Goal: Information Seeking & Learning: Learn about a topic

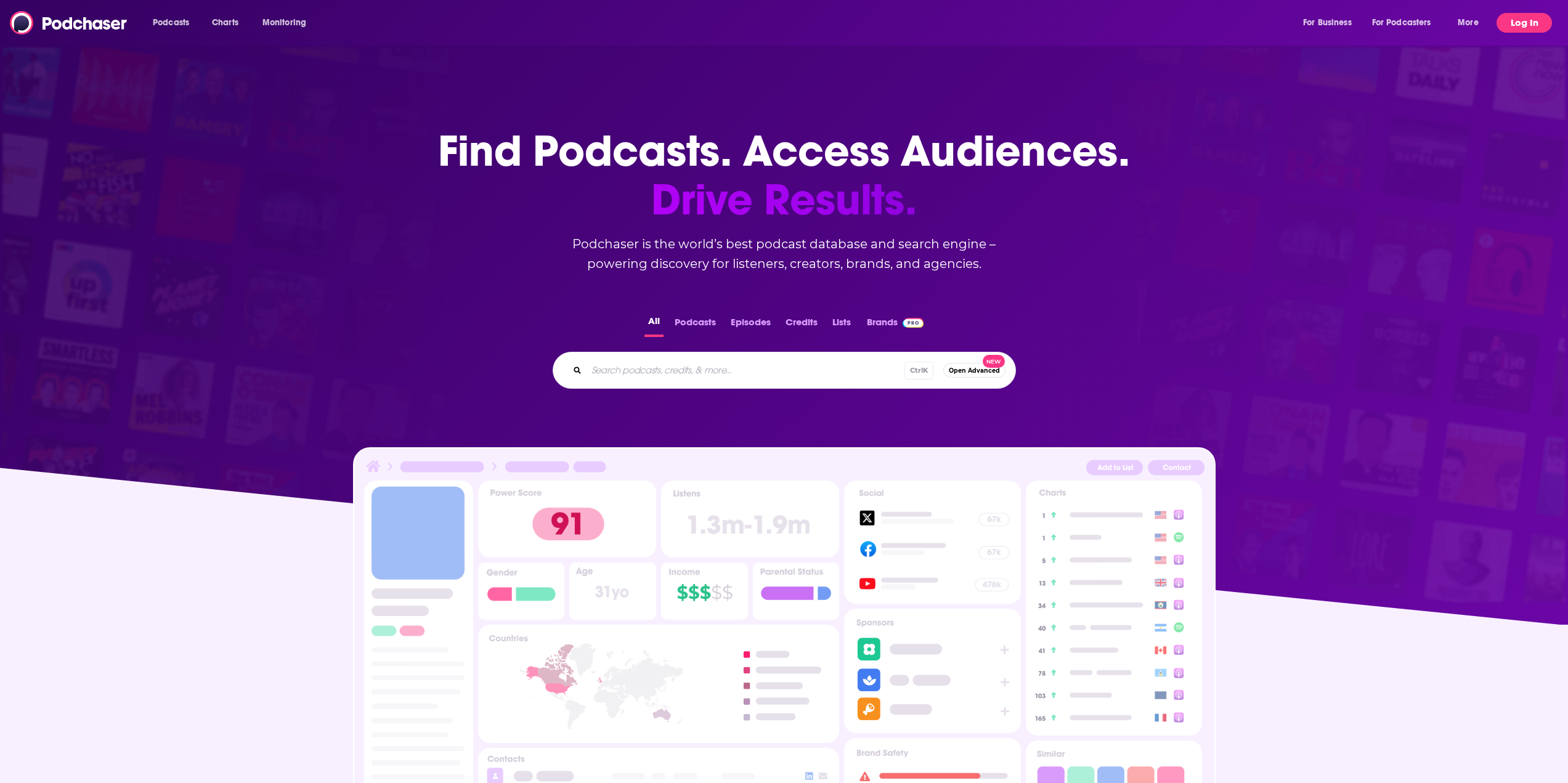
click at [1523, 21] on button "Log In" at bounding box center [1524, 23] width 55 height 19
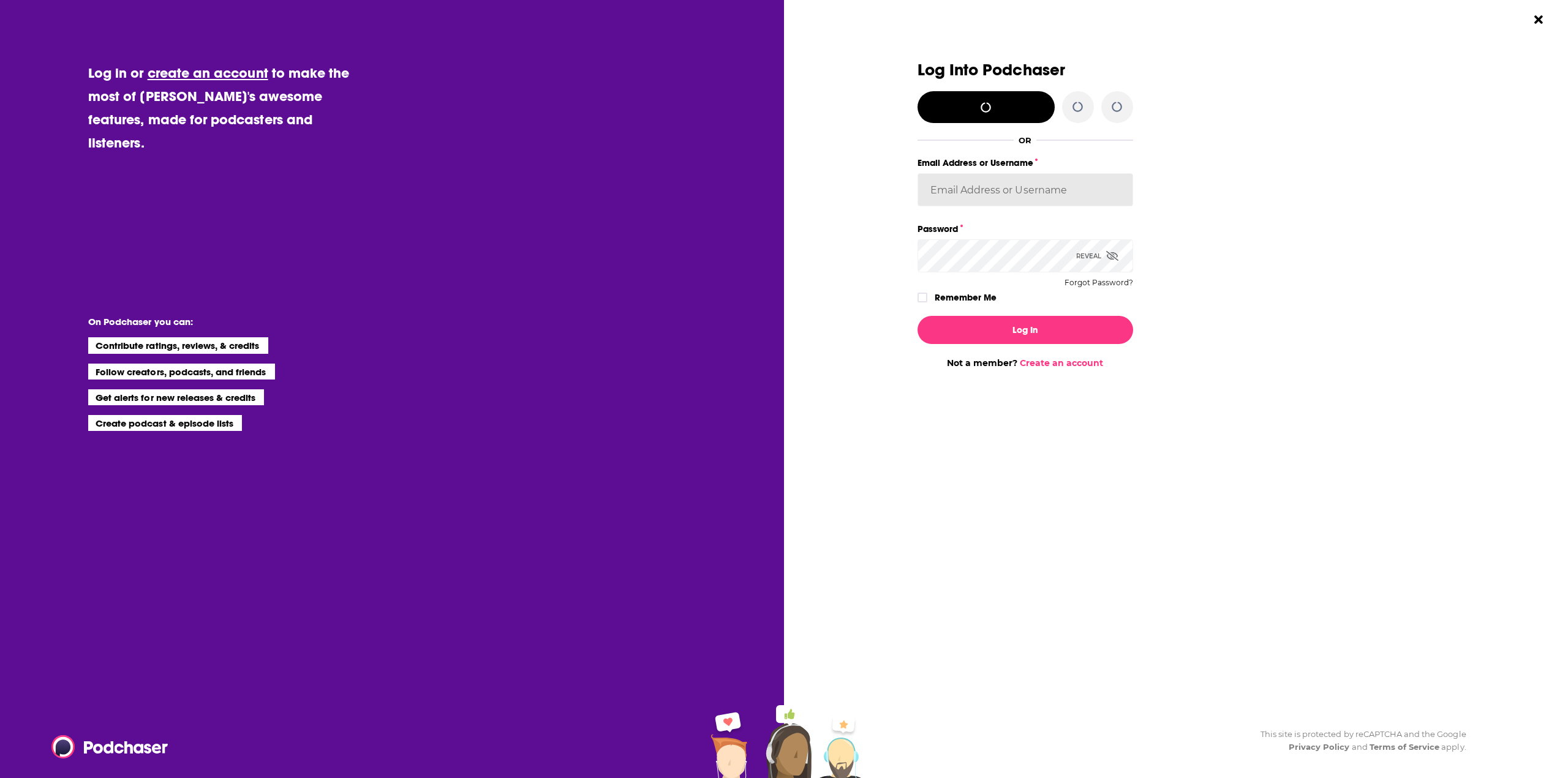
click at [955, 187] on input "Email Address or Username" at bounding box center [1025, 190] width 215 height 33
drag, startPoint x: 1066, startPoint y: 188, endPoint x: 1016, endPoint y: 190, distance: 50.0
click at [1016, 190] on input "[PERSON_NAME][EMAIL_ADDRESS][PERSON_NAME][DOMAIN_NAME]" at bounding box center [1025, 190] width 215 height 33
type input "[PERSON_NAME][EMAIL_ADDRESS][PERSON_NAME][DOMAIN_NAME]"
click at [1112, 250] on span "Dialog" at bounding box center [1112, 256] width 12 height 12
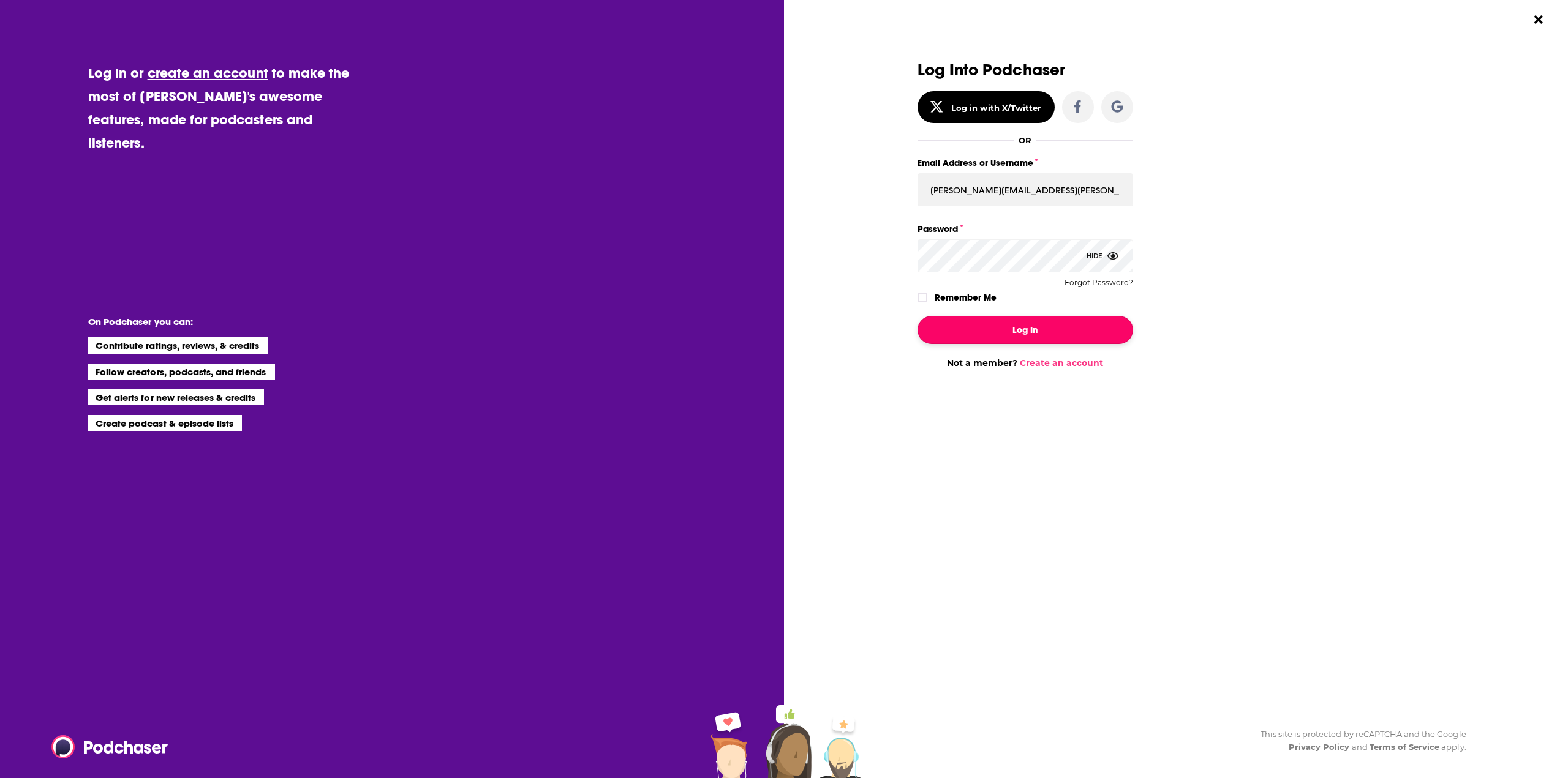
click at [1059, 328] on button "Log In" at bounding box center [1025, 329] width 215 height 28
click at [1077, 373] on link "Create an account" at bounding box center [1061, 375] width 83 height 11
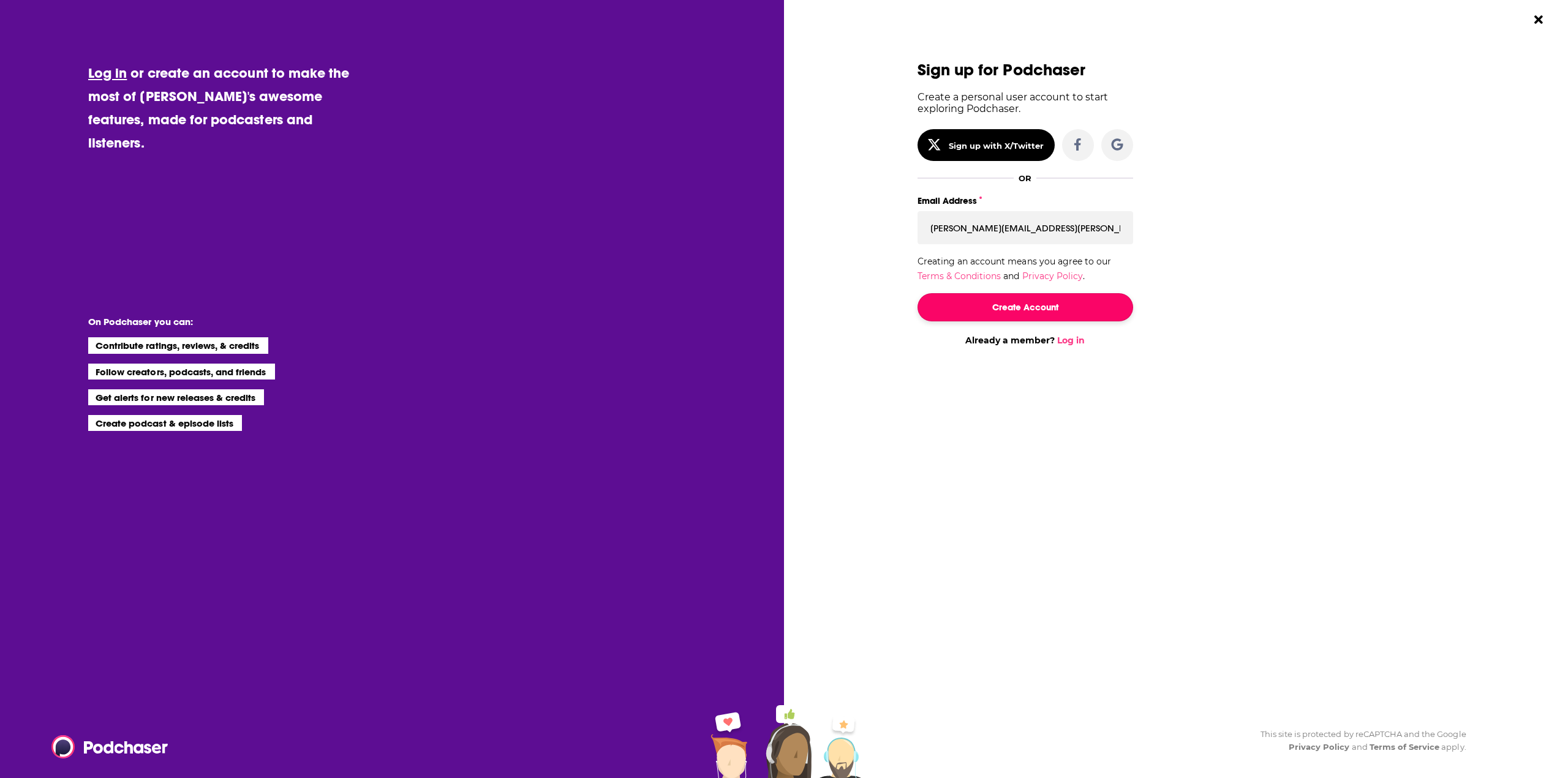
click at [1024, 309] on button "Create Account" at bounding box center [1025, 307] width 215 height 28
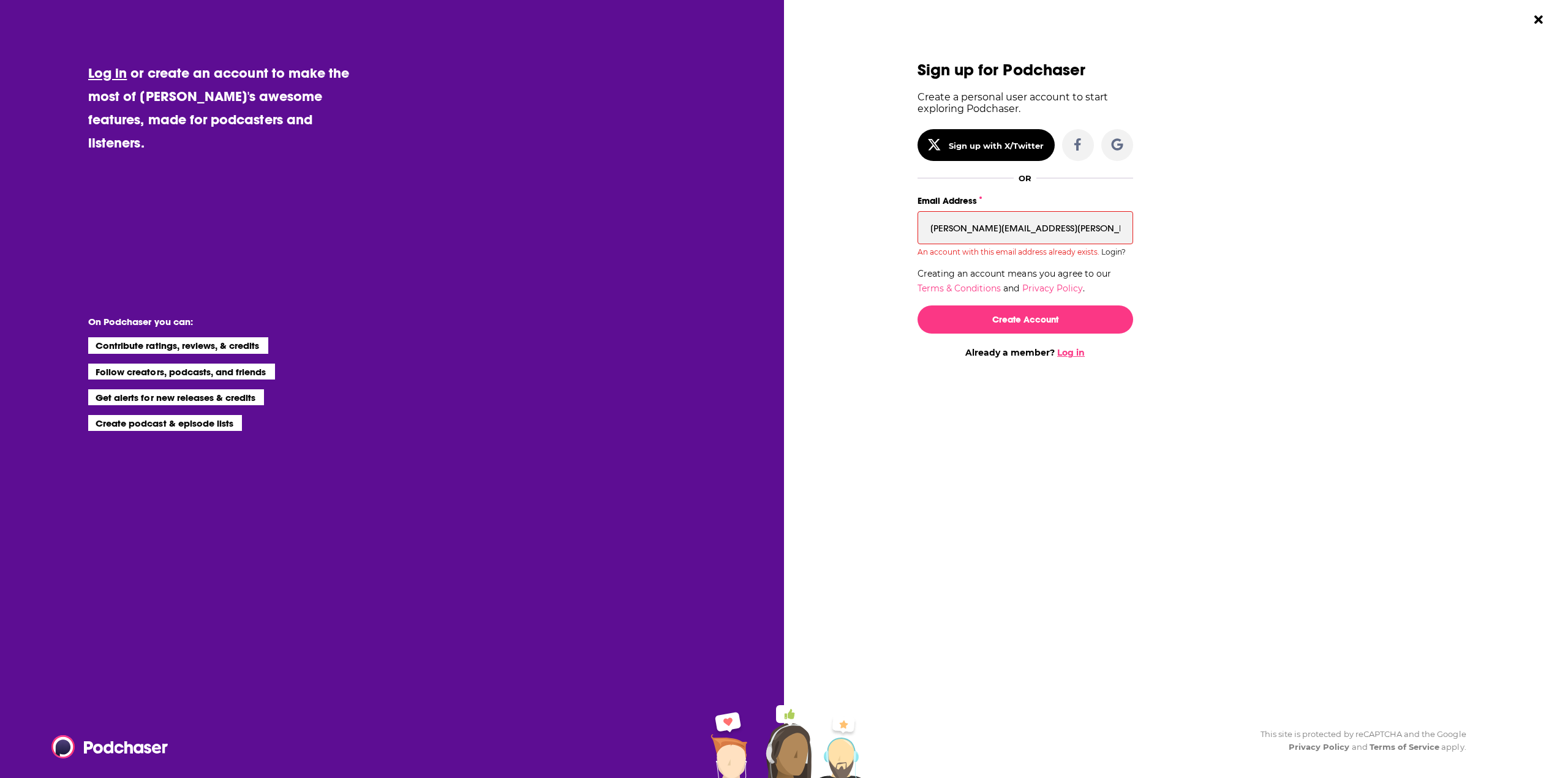
click at [1072, 351] on link "Log in" at bounding box center [1071, 353] width 27 height 11
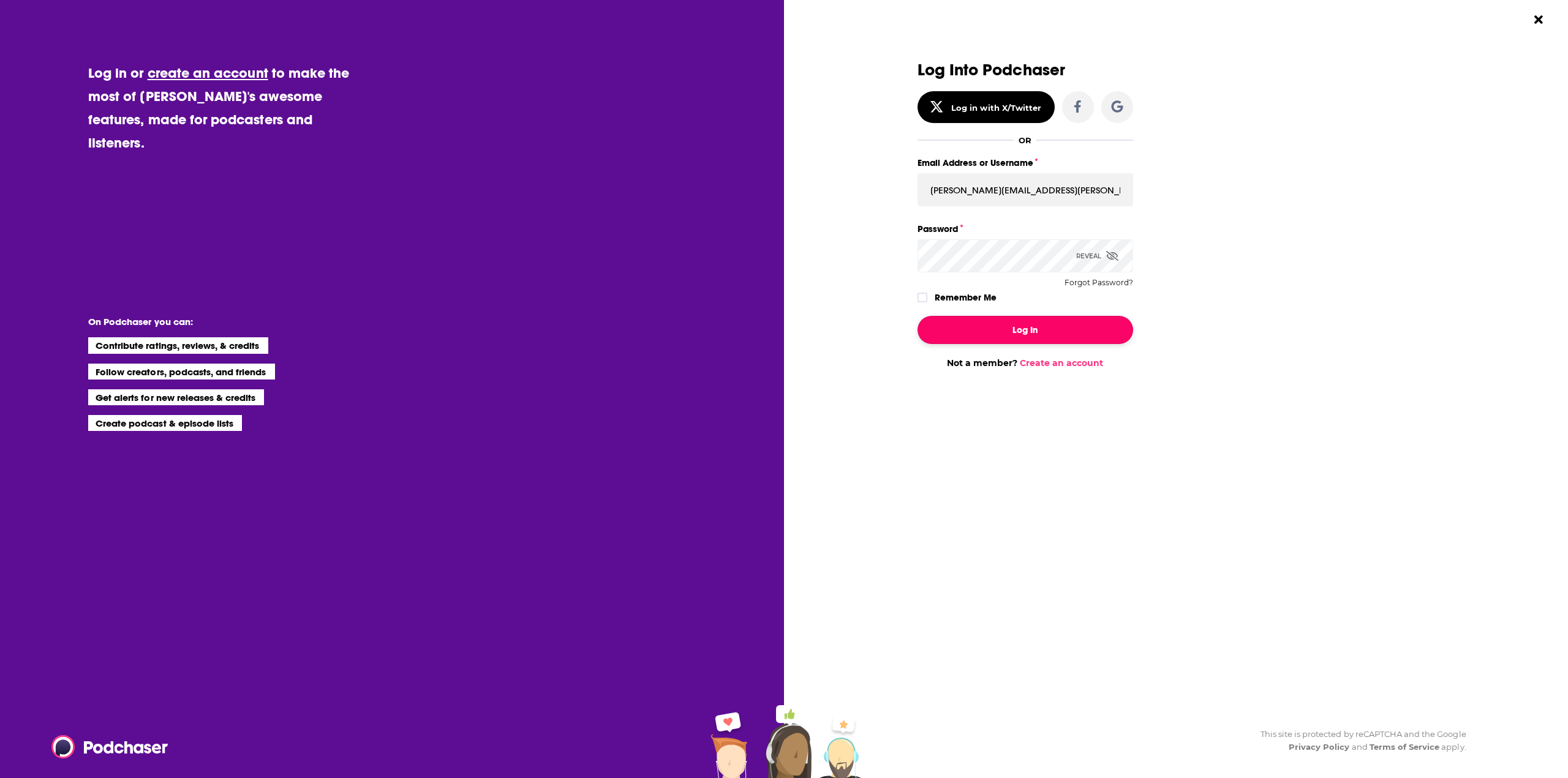
click at [1014, 324] on button "Log In" at bounding box center [1025, 329] width 215 height 28
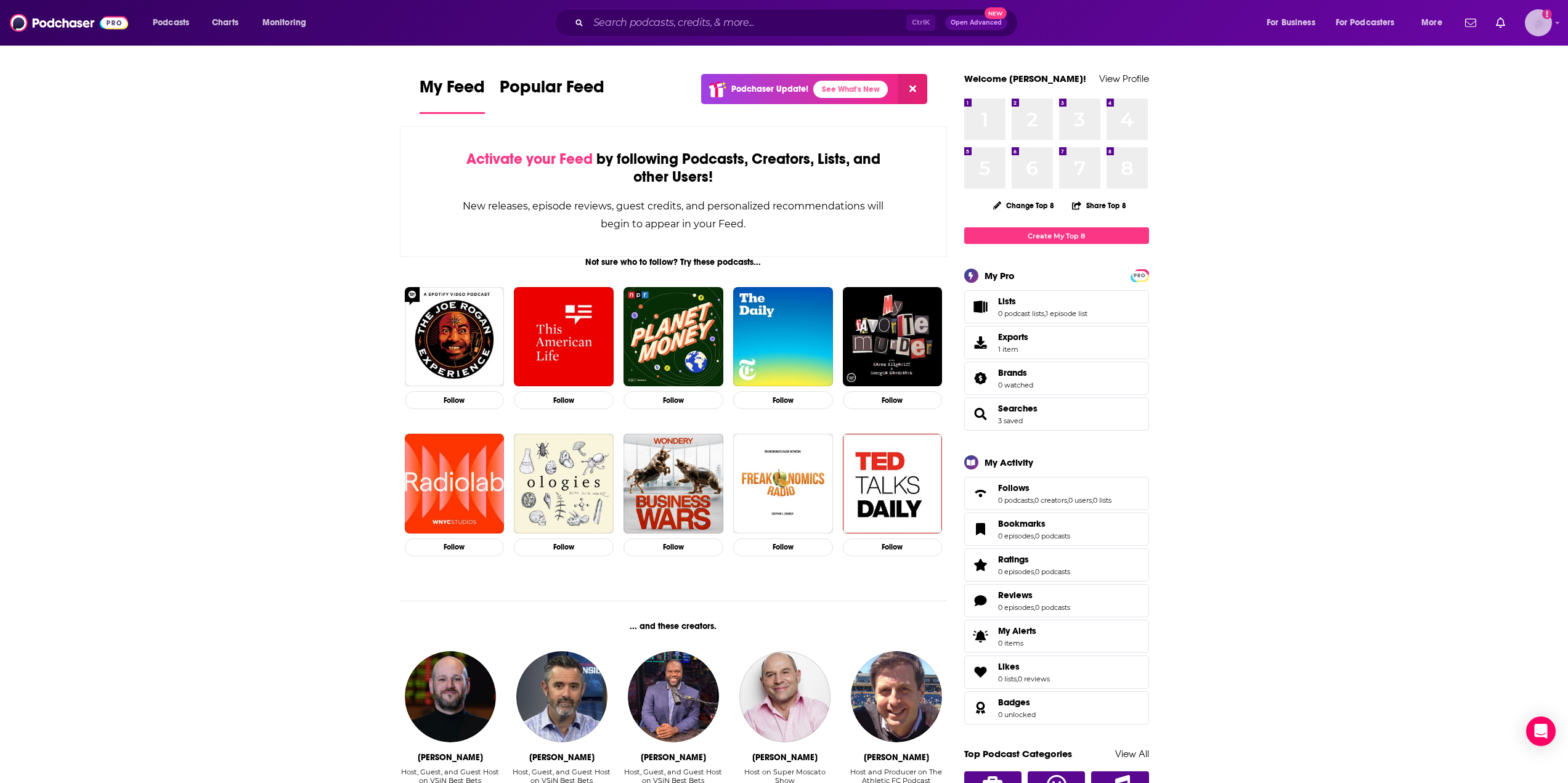
click at [1541, 31] on img "Logged in as reaganmckeebyzenogroup" at bounding box center [1538, 23] width 27 height 27
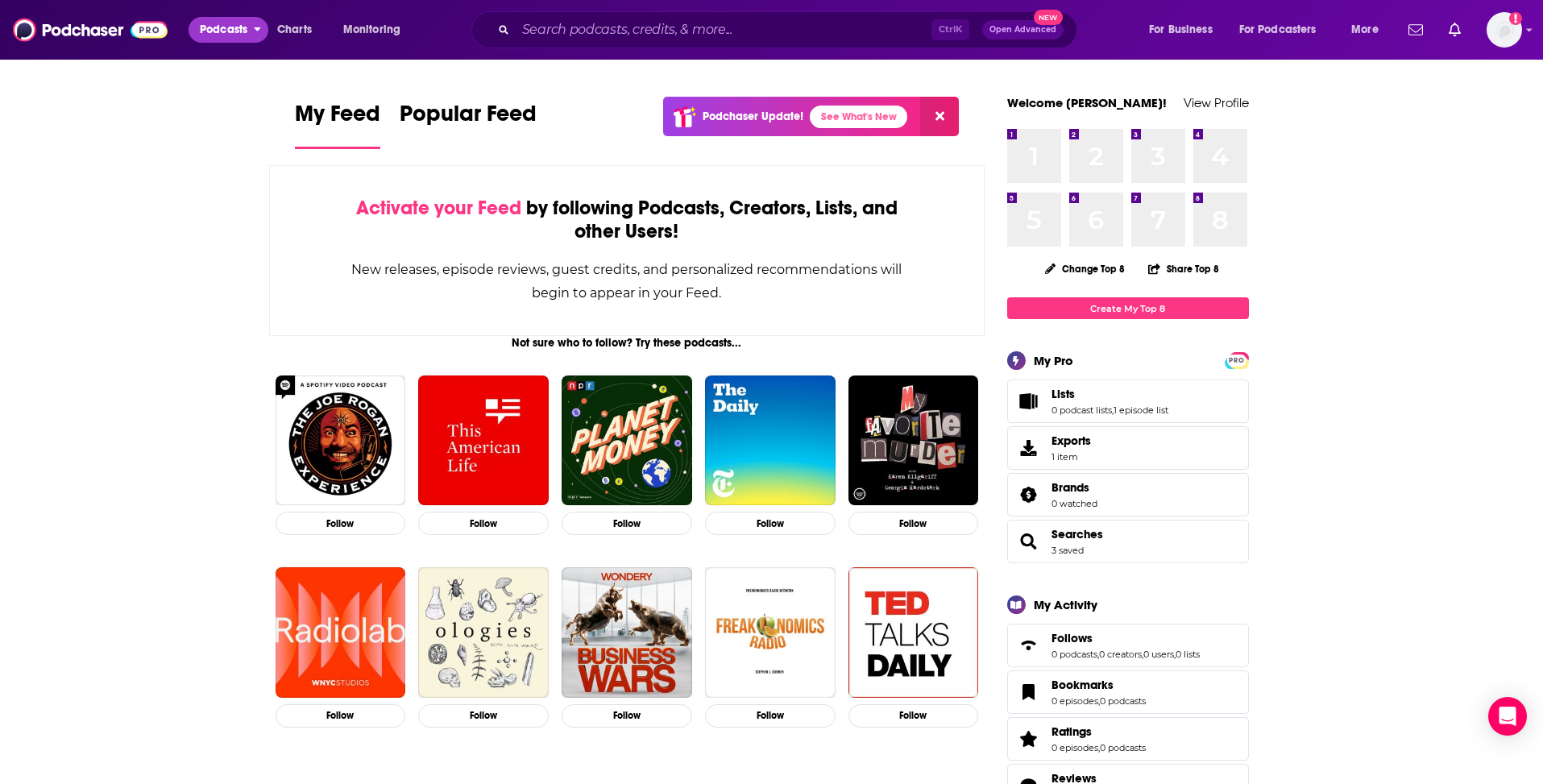
click at [226, 30] on span "Podcasts" at bounding box center [223, 30] width 48 height 22
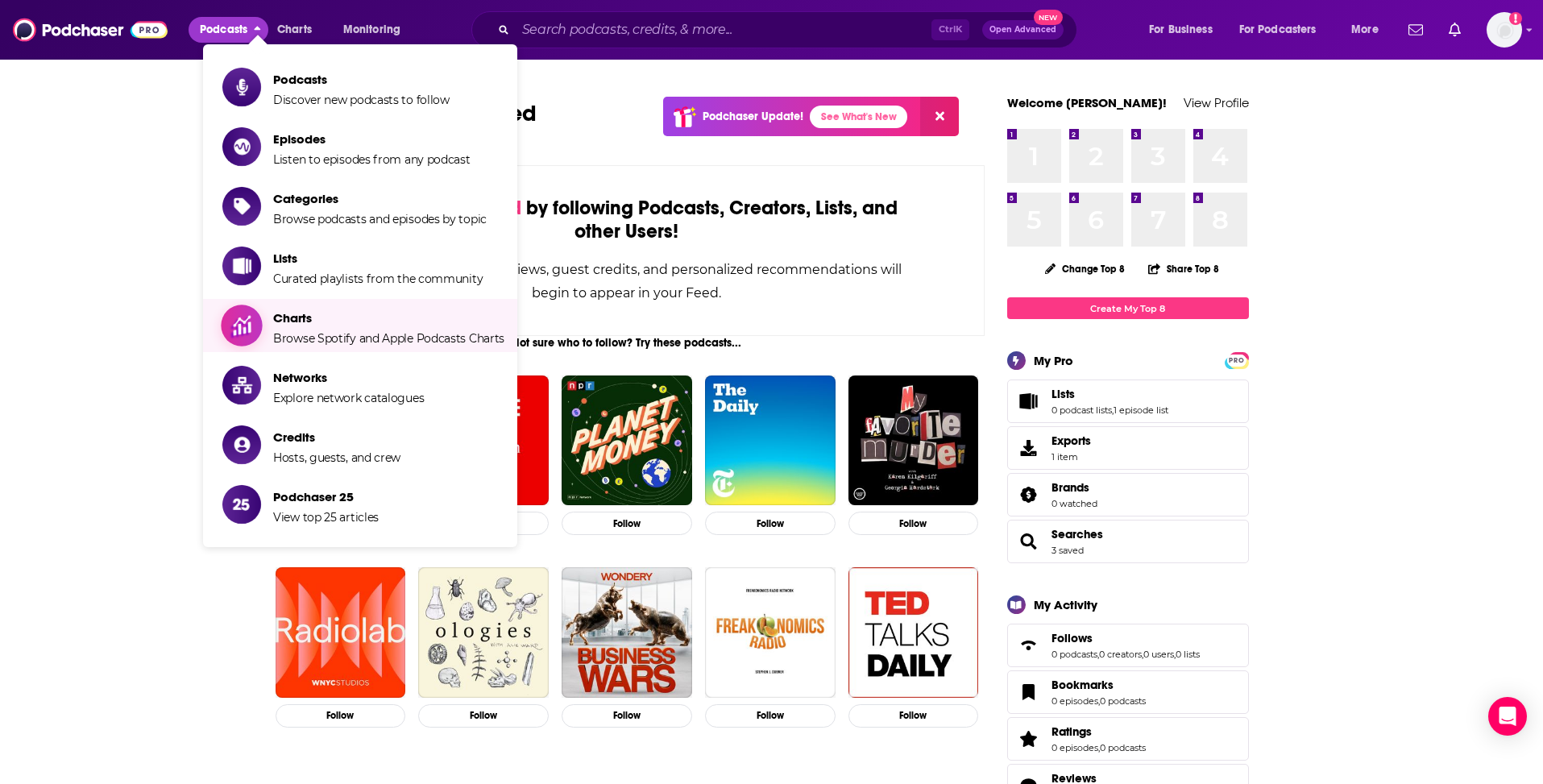
click at [323, 339] on span "Browse Spotify and Apple Podcasts Charts" at bounding box center [389, 338] width 232 height 15
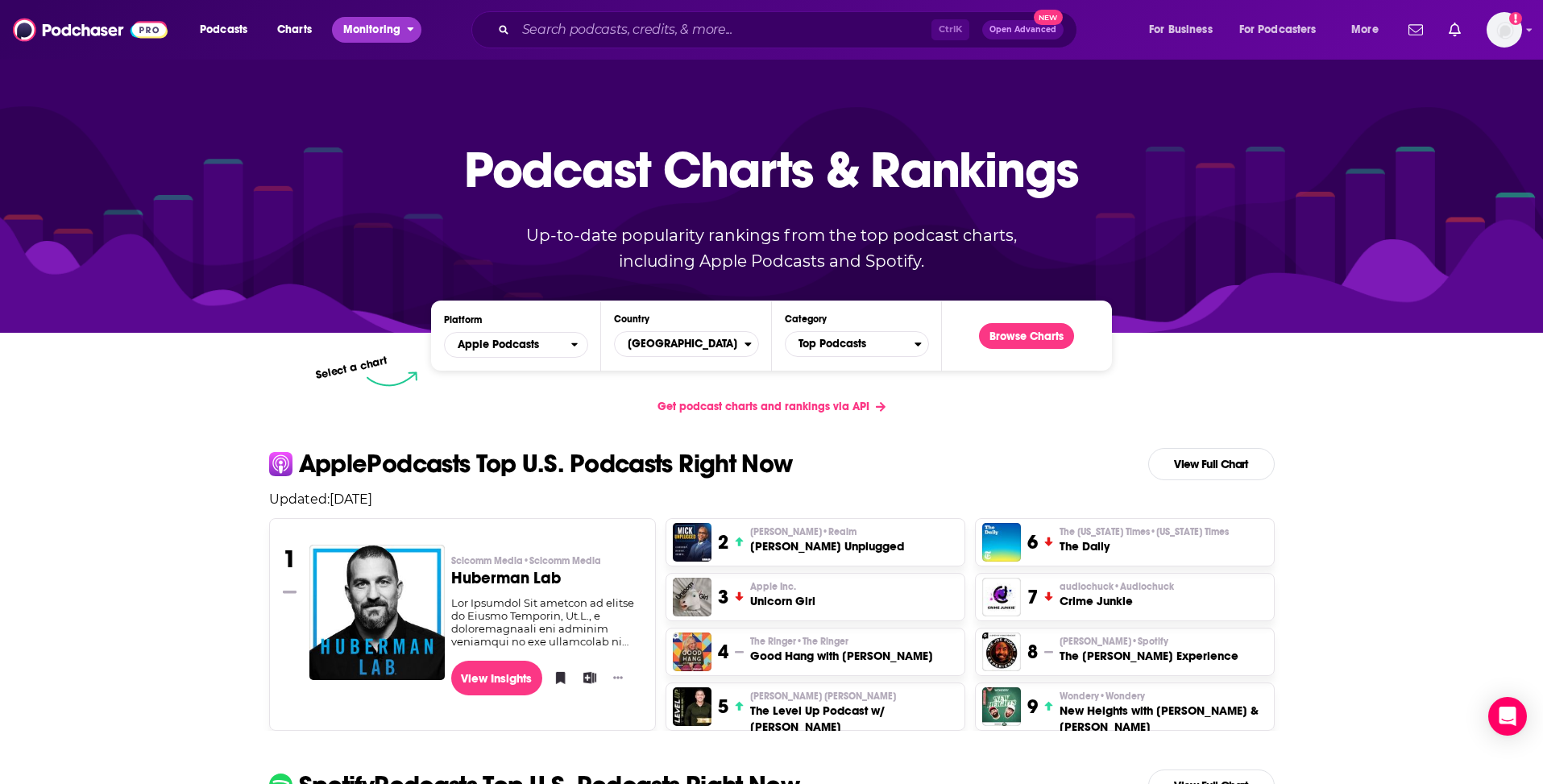
click at [357, 25] on span "Monitoring" at bounding box center [372, 30] width 57 height 22
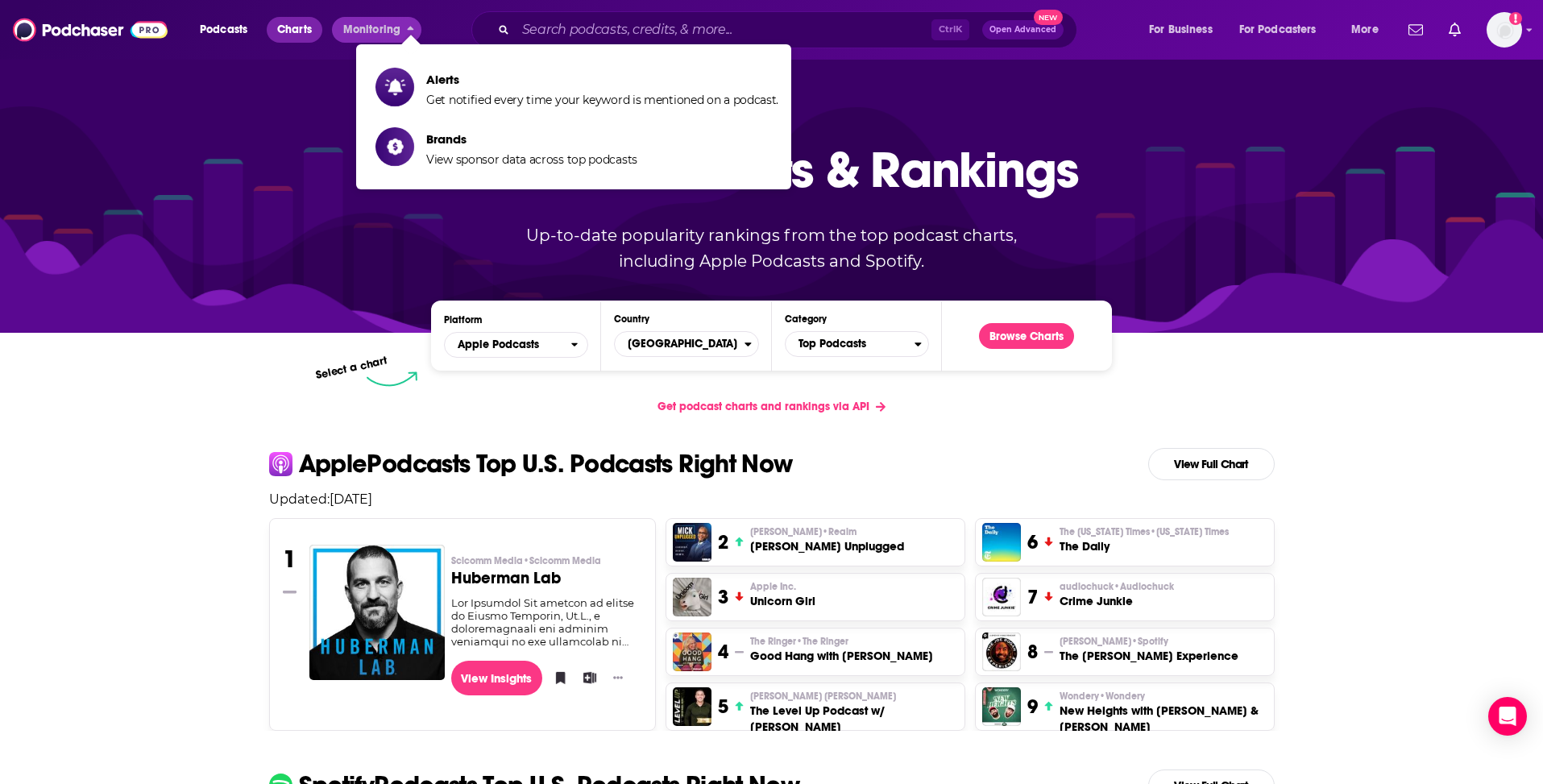
click at [307, 27] on span "Charts" at bounding box center [295, 30] width 34 height 22
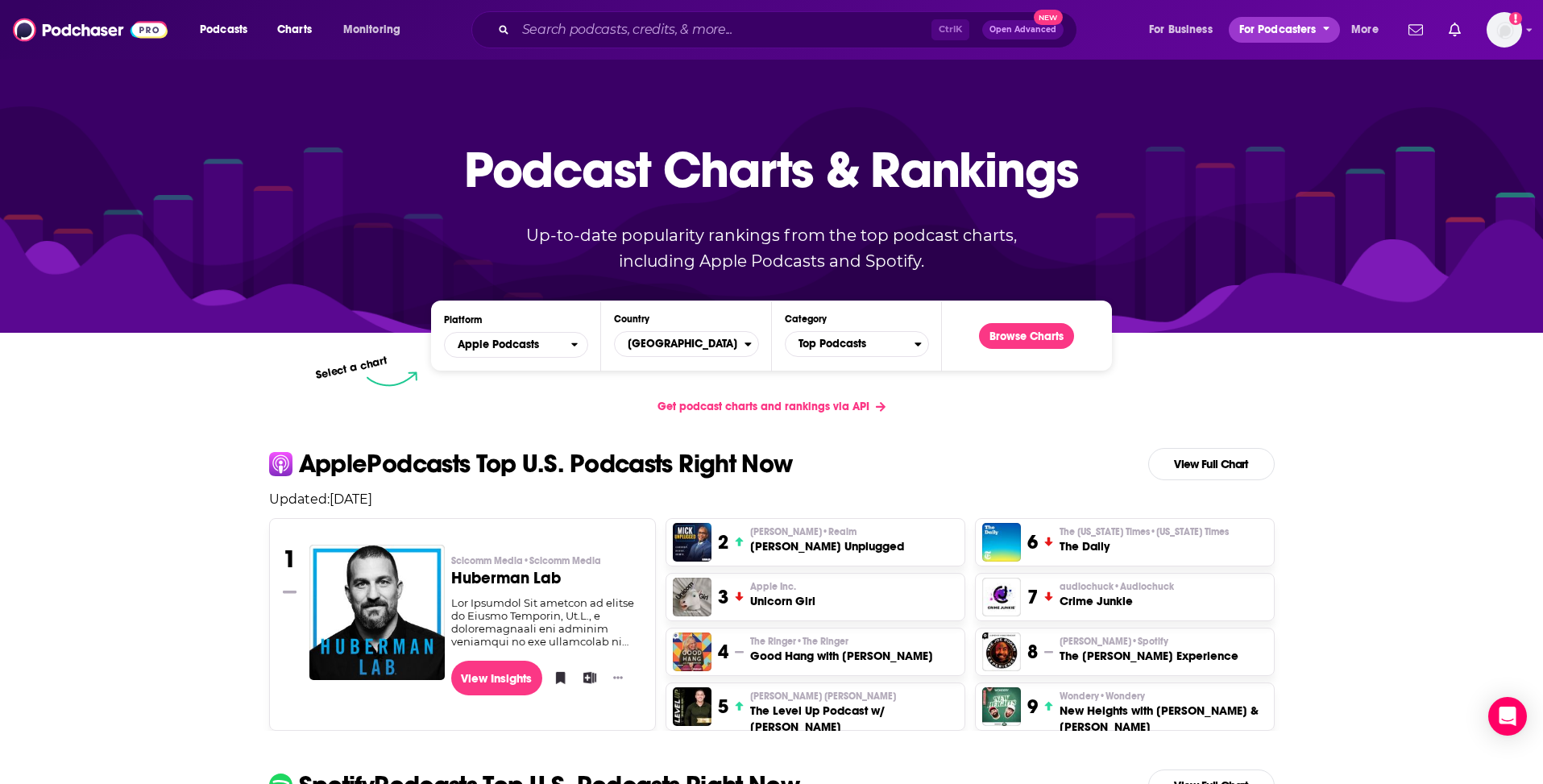
click at [1247, 26] on span "For Podcasters" at bounding box center [1278, 30] width 77 height 22
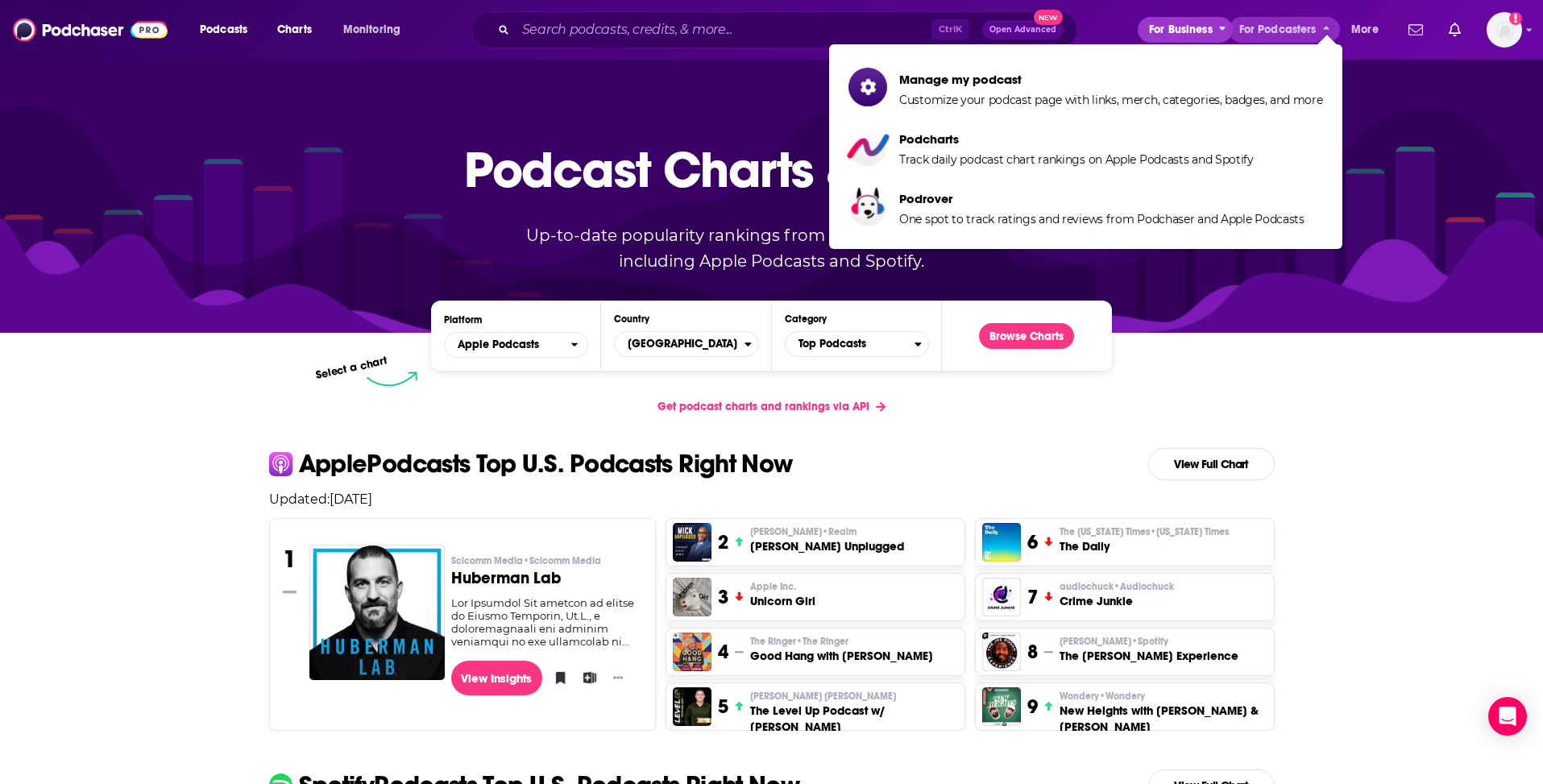
click at [1184, 23] on span "For Business" at bounding box center [1182, 30] width 64 height 22
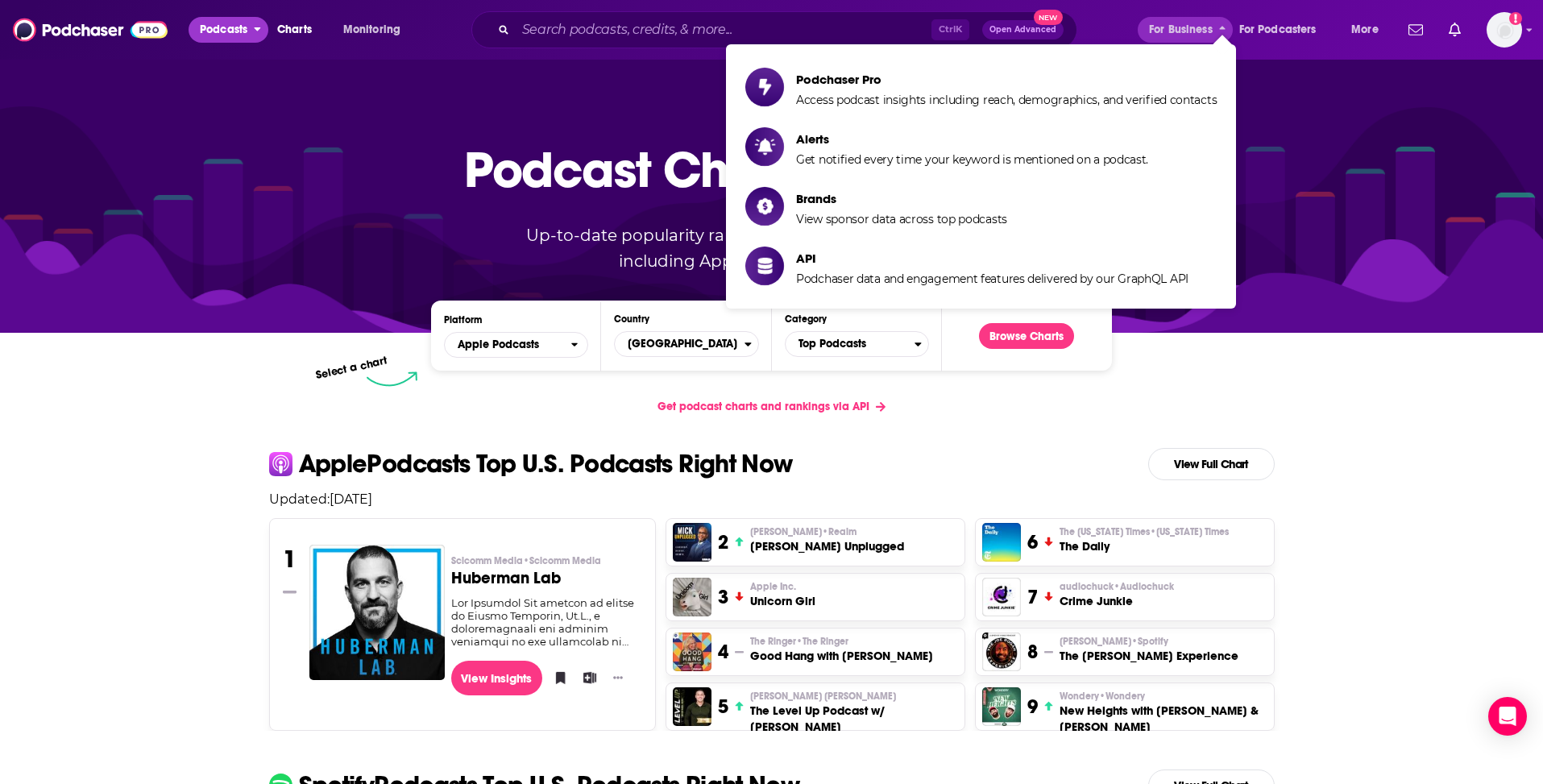
click at [241, 36] on span "Podcasts" at bounding box center [223, 30] width 48 height 22
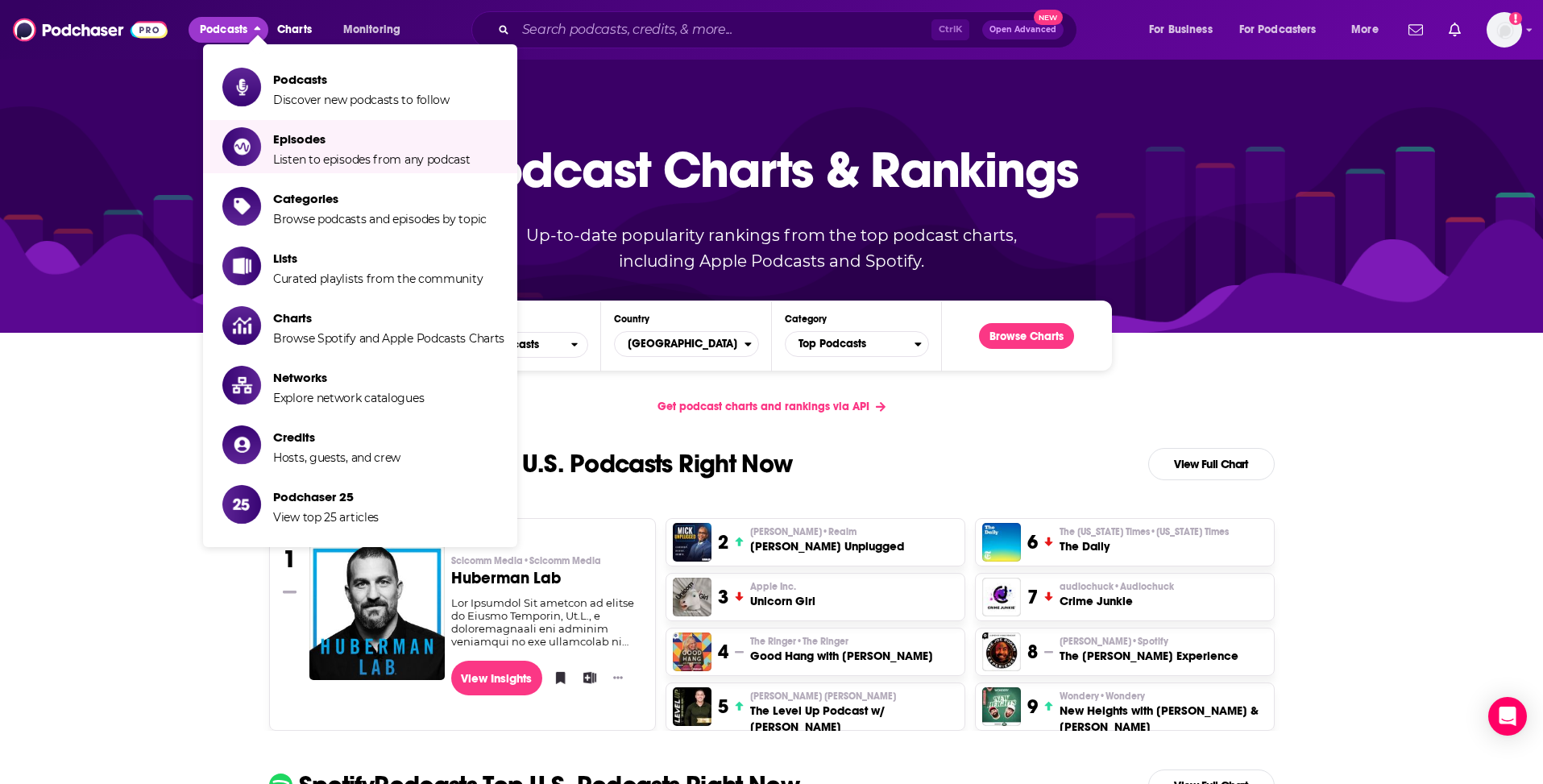
click at [6, 216] on div at bounding box center [771, 195] width 1543 height 275
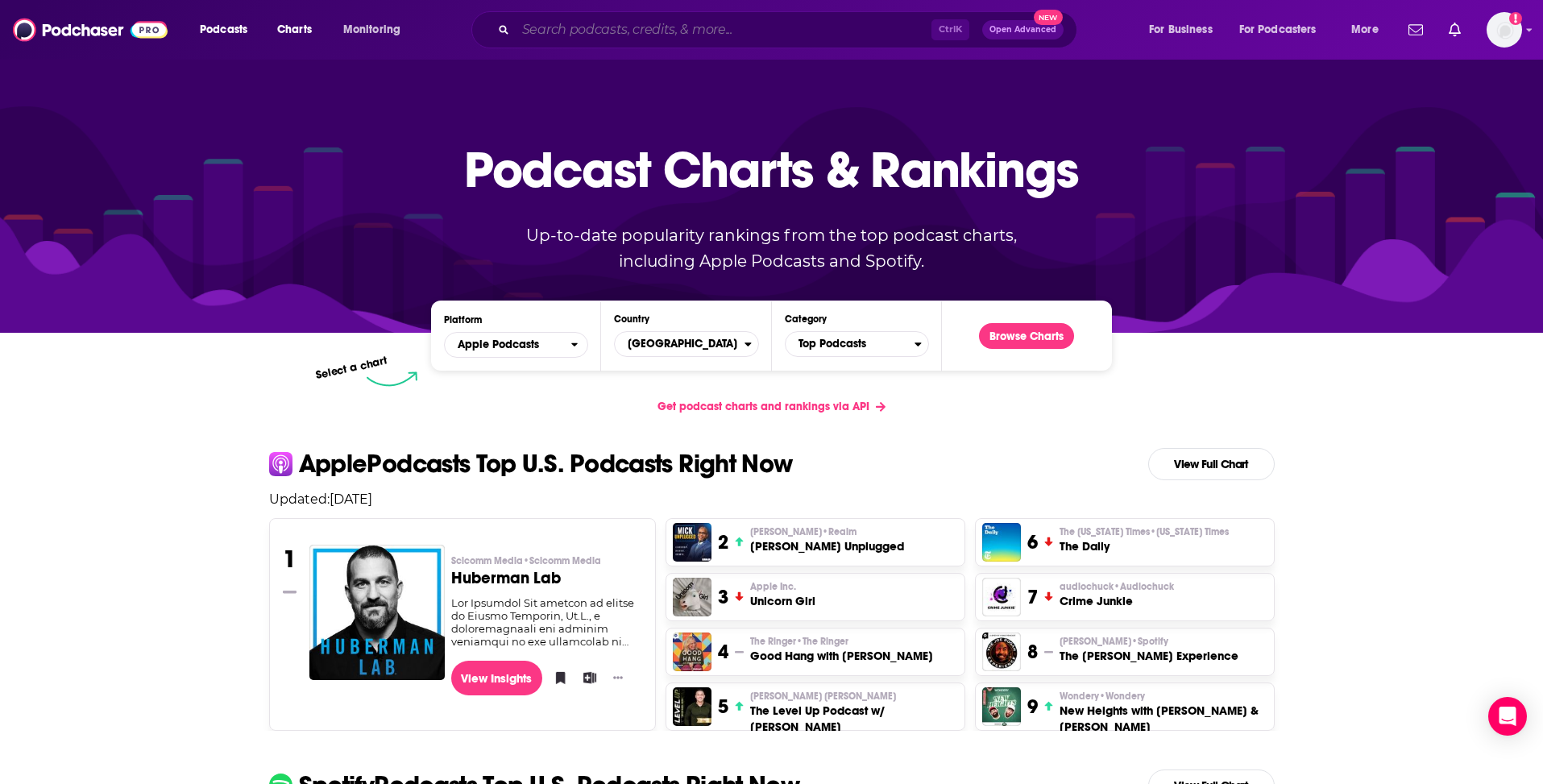
click at [651, 33] on input "Search podcasts, credits, & more..." at bounding box center [723, 30] width 416 height 25
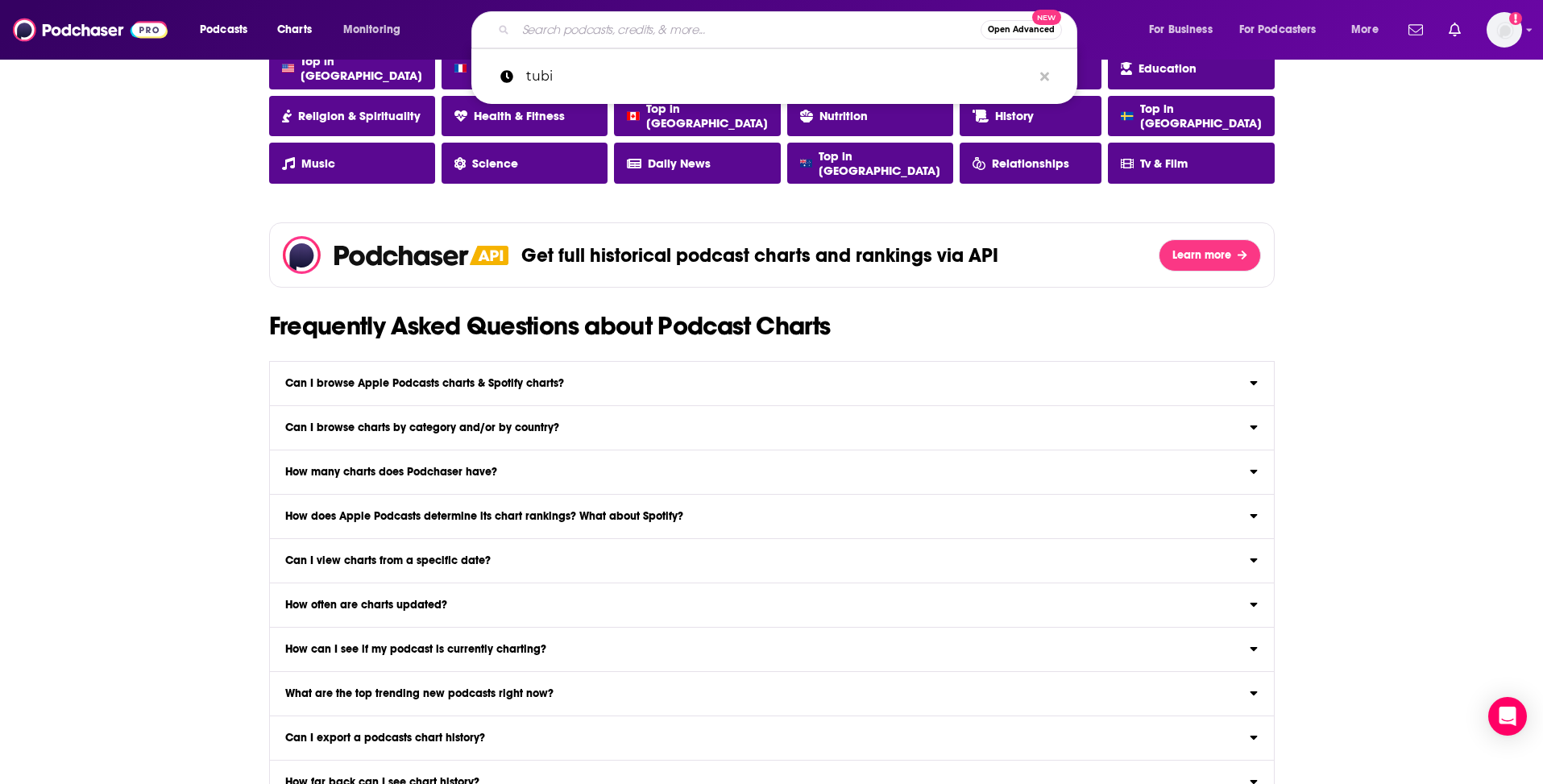
scroll to position [1531, 0]
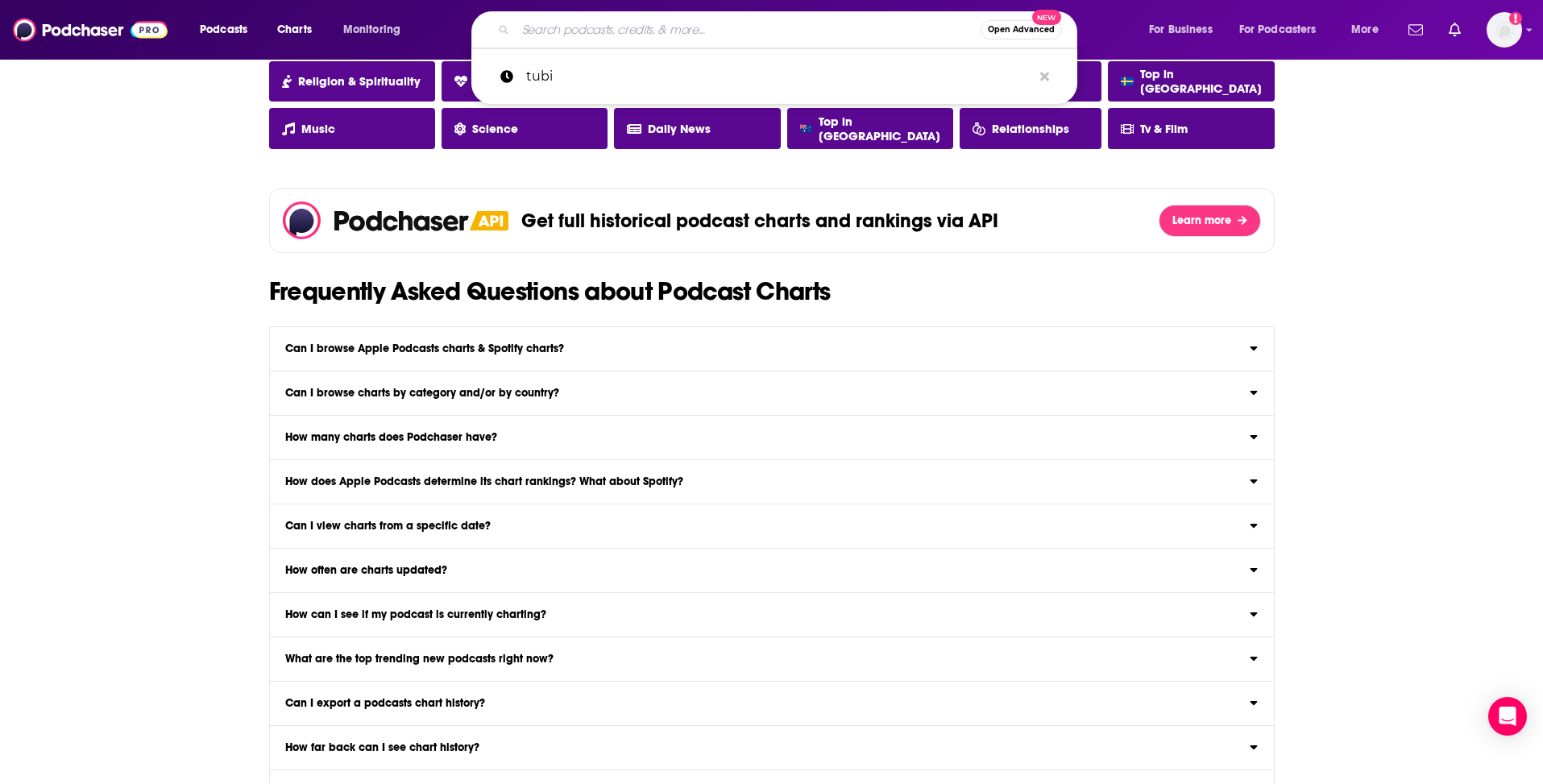
click at [1081, 343] on div "Can I browse Apple Podcasts charts & Spotify charts?" at bounding box center [772, 349] width 1004 height 11
click at [0, 0] on input "Can I browse Apple Podcasts charts & Spotify charts? Yep! Browse Apple Podcasts…" at bounding box center [0, 0] width 0 height 0
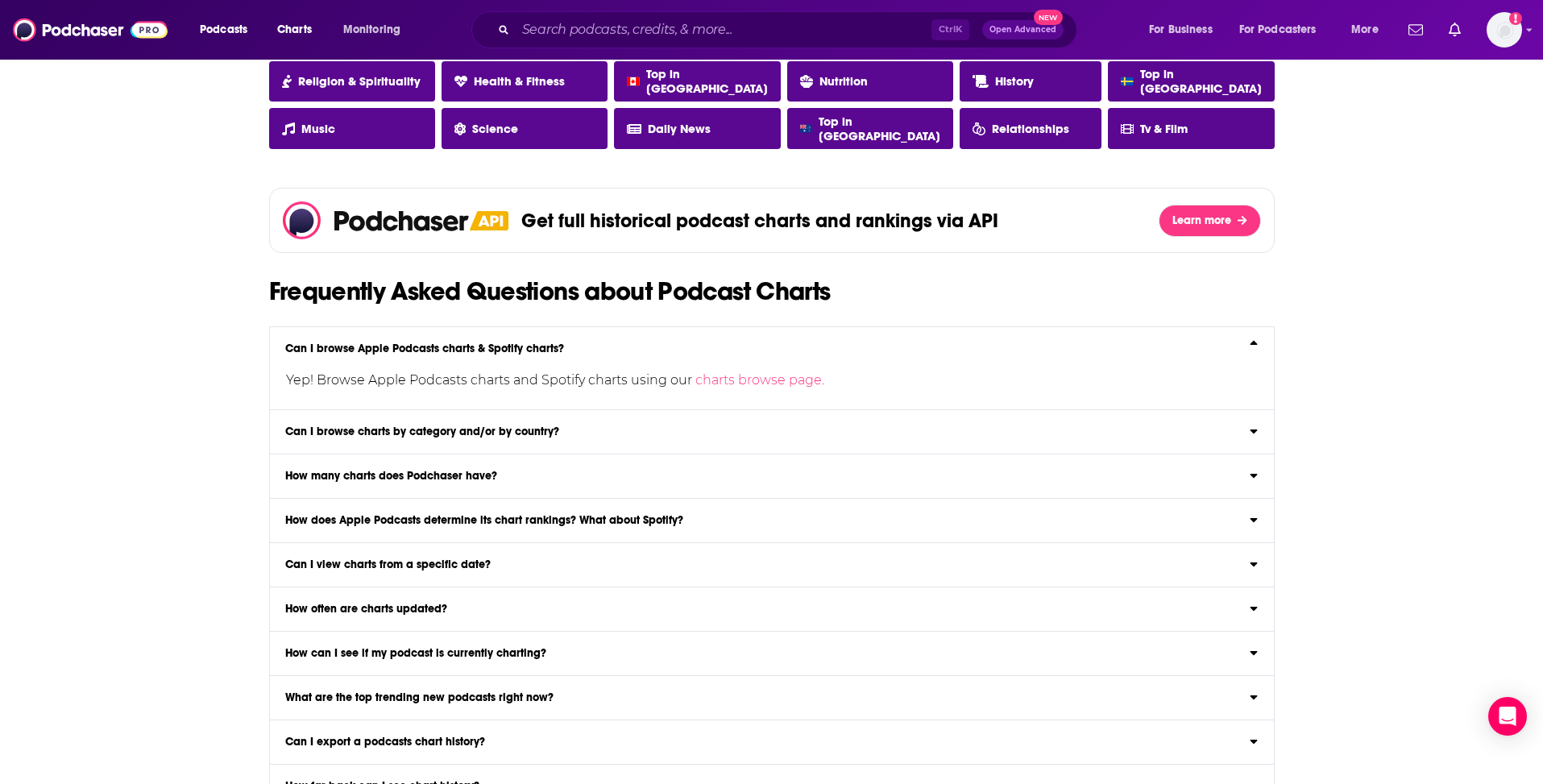
click at [399, 420] on label "Can I browse charts by category and/or by country? Yep! Use the category & coun…" at bounding box center [772, 433] width 1004 height 44
click at [0, 0] on input "Can I browse charts by category and/or by country? Yep! Use the category & coun…" at bounding box center [0, 0] width 0 height 0
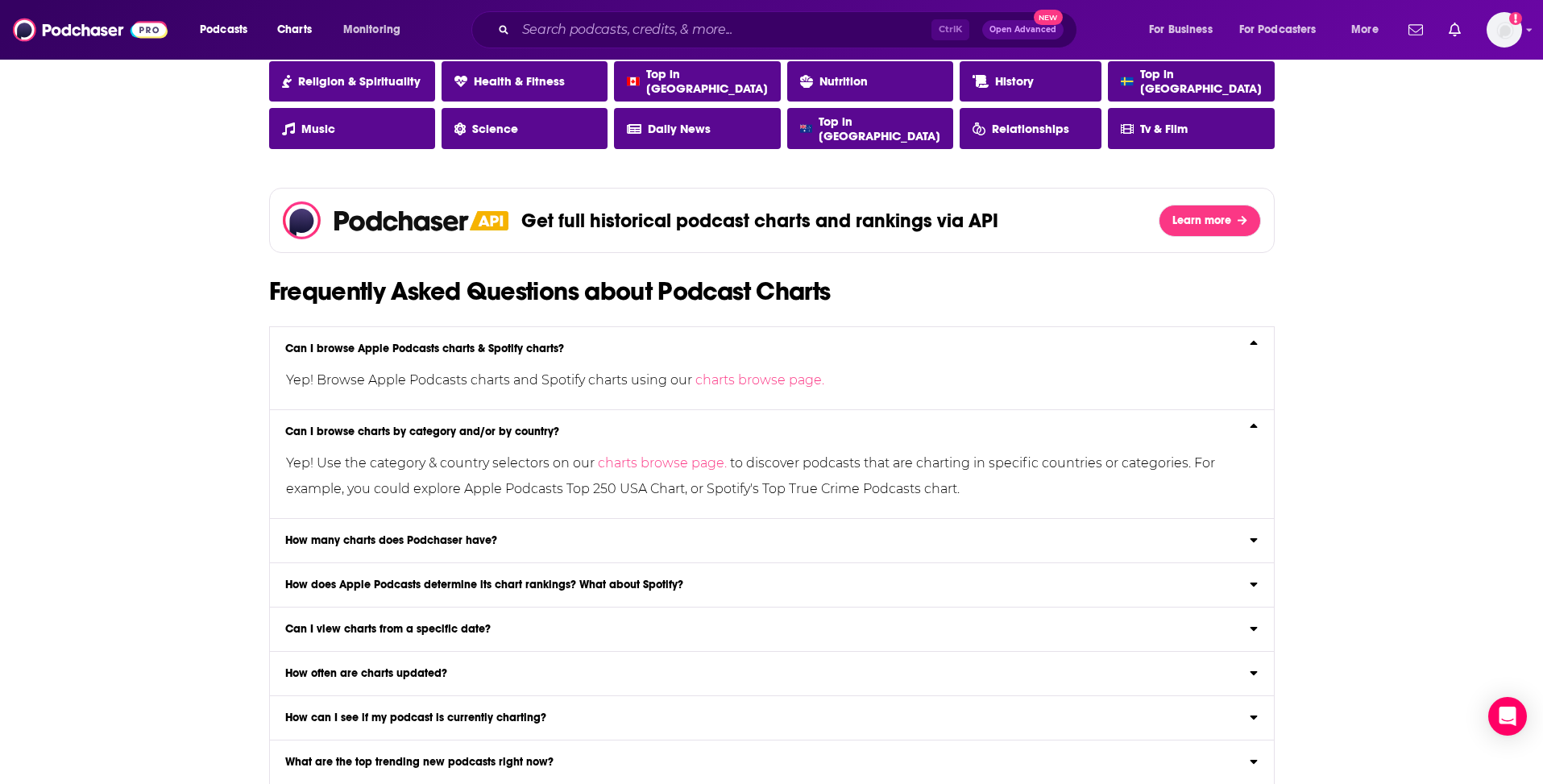
click at [659, 551] on label "How many charts does Podchaser have? Browse 20,000+ podcast charts from Apple P…" at bounding box center [772, 541] width 1004 height 44
click at [0, 0] on input "How many charts does Podchaser have? Browse 20,000+ podcast charts from Apple P…" at bounding box center [0, 0] width 0 height 0
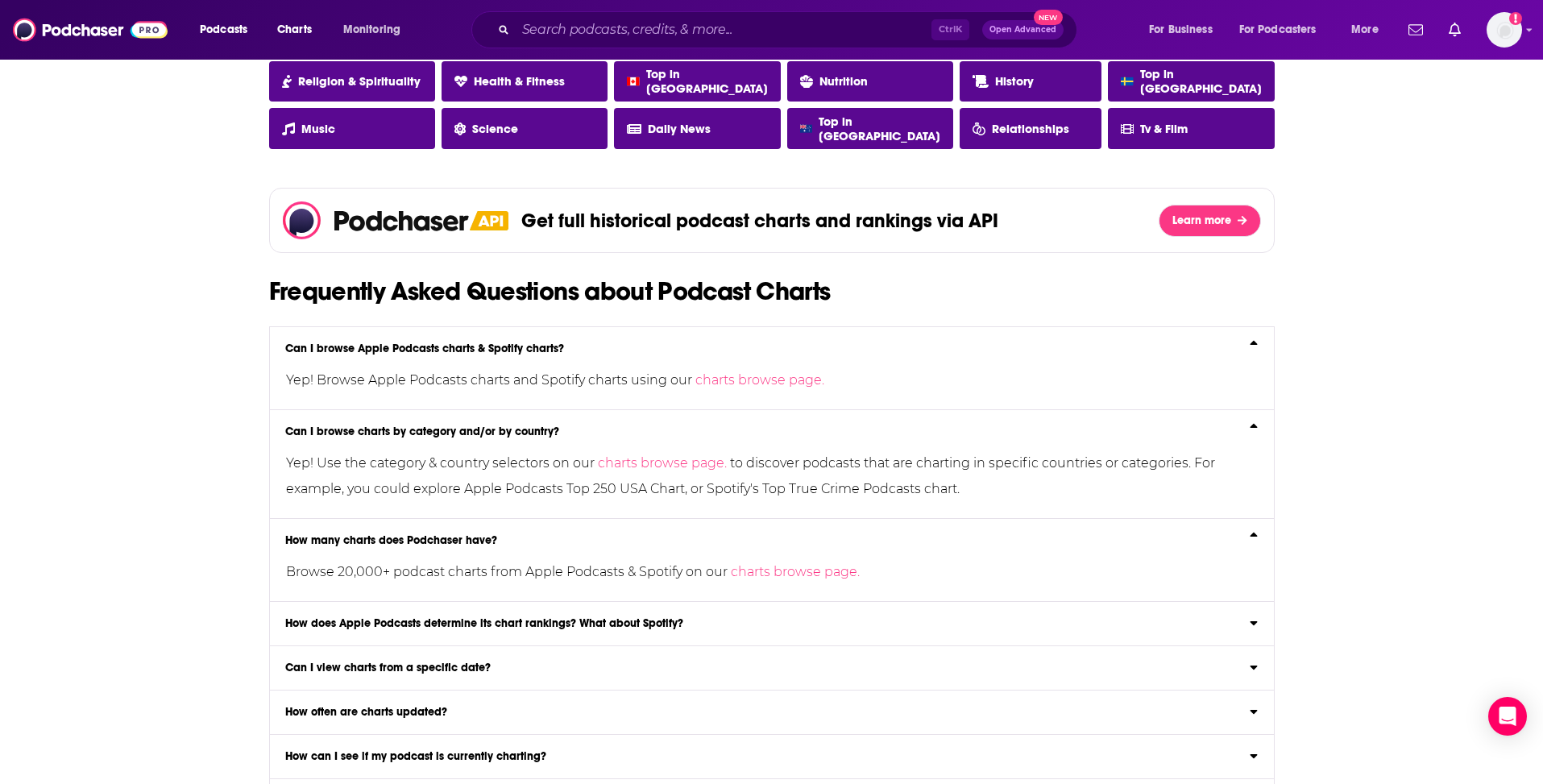
click at [526, 625] on h3 "How does Apple Podcasts determine its chart rankings? What about Spotify?" at bounding box center [484, 624] width 398 height 11
click at [0, 0] on input "How does Apple Podcasts determine its chart rankings? What about Spotify? Both …" at bounding box center [0, 0] width 0 height 0
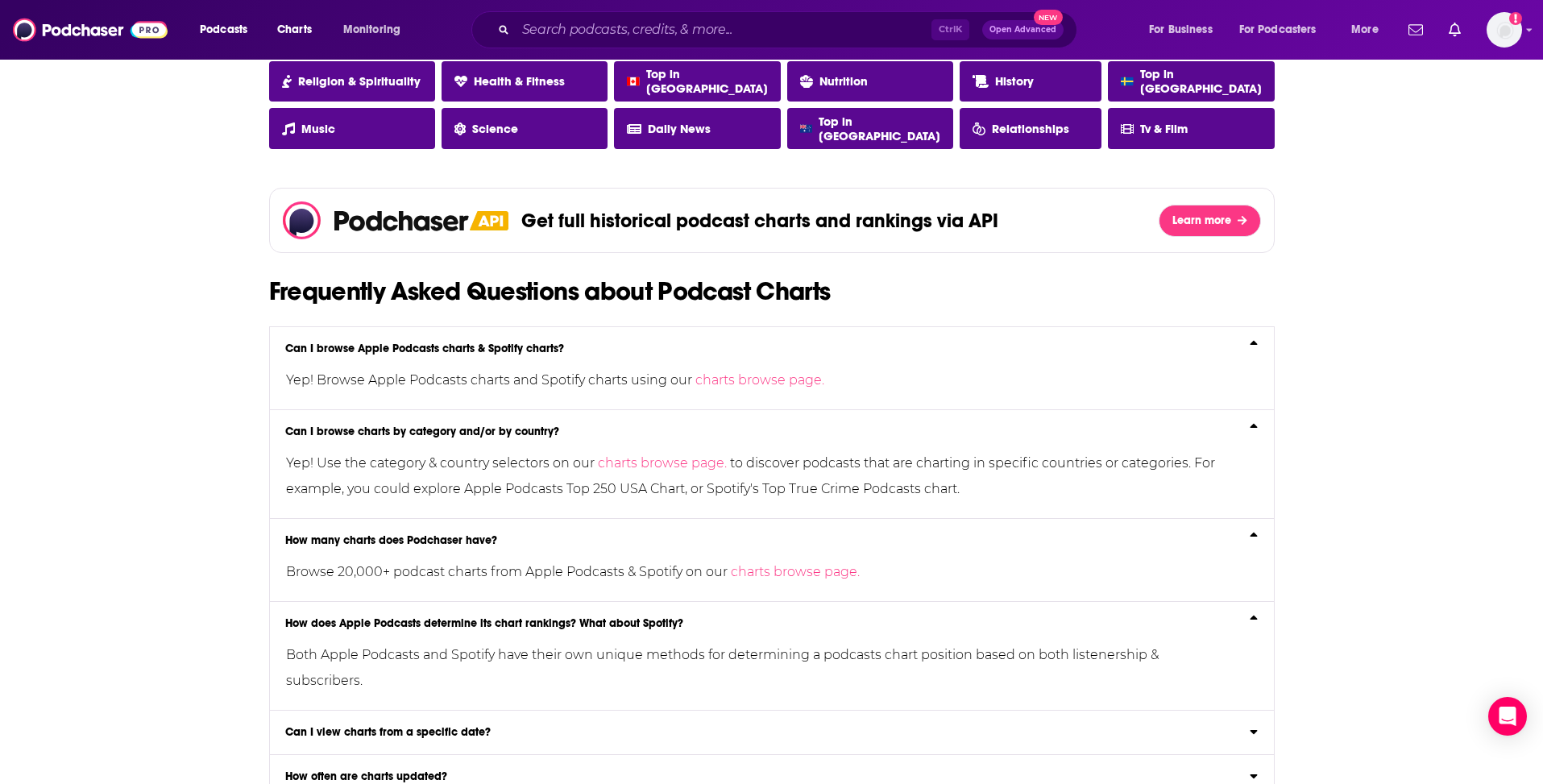
click at [494, 740] on label "Can I view charts from a specific date? Podchaser Pro members can explore chart…" at bounding box center [772, 733] width 1004 height 44
click at [0, 0] on input "Can I view charts from a specific date? Podchaser Pro members can explore chart…" at bounding box center [0, 0] width 0 height 0
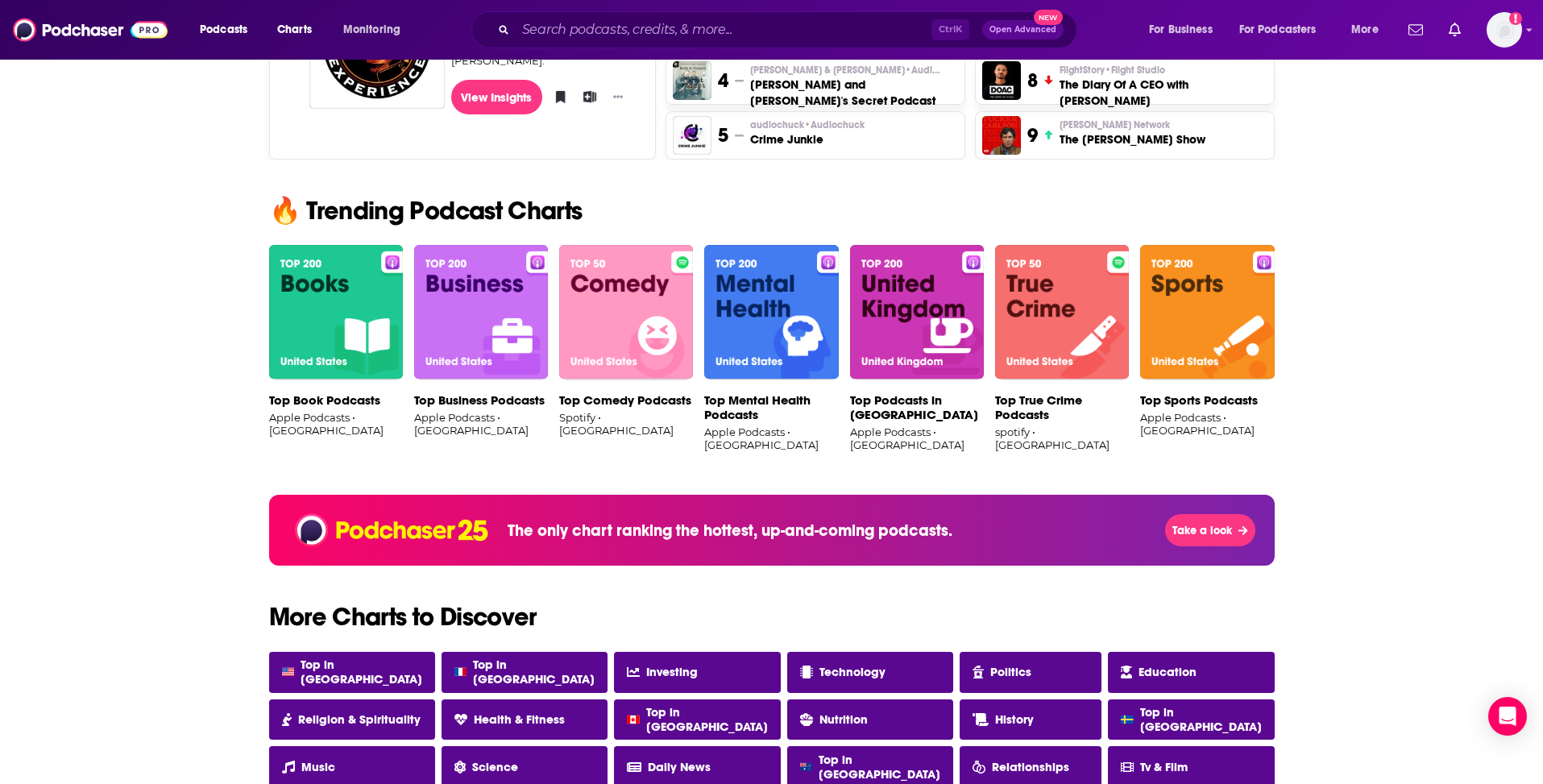
scroll to position [887, 0]
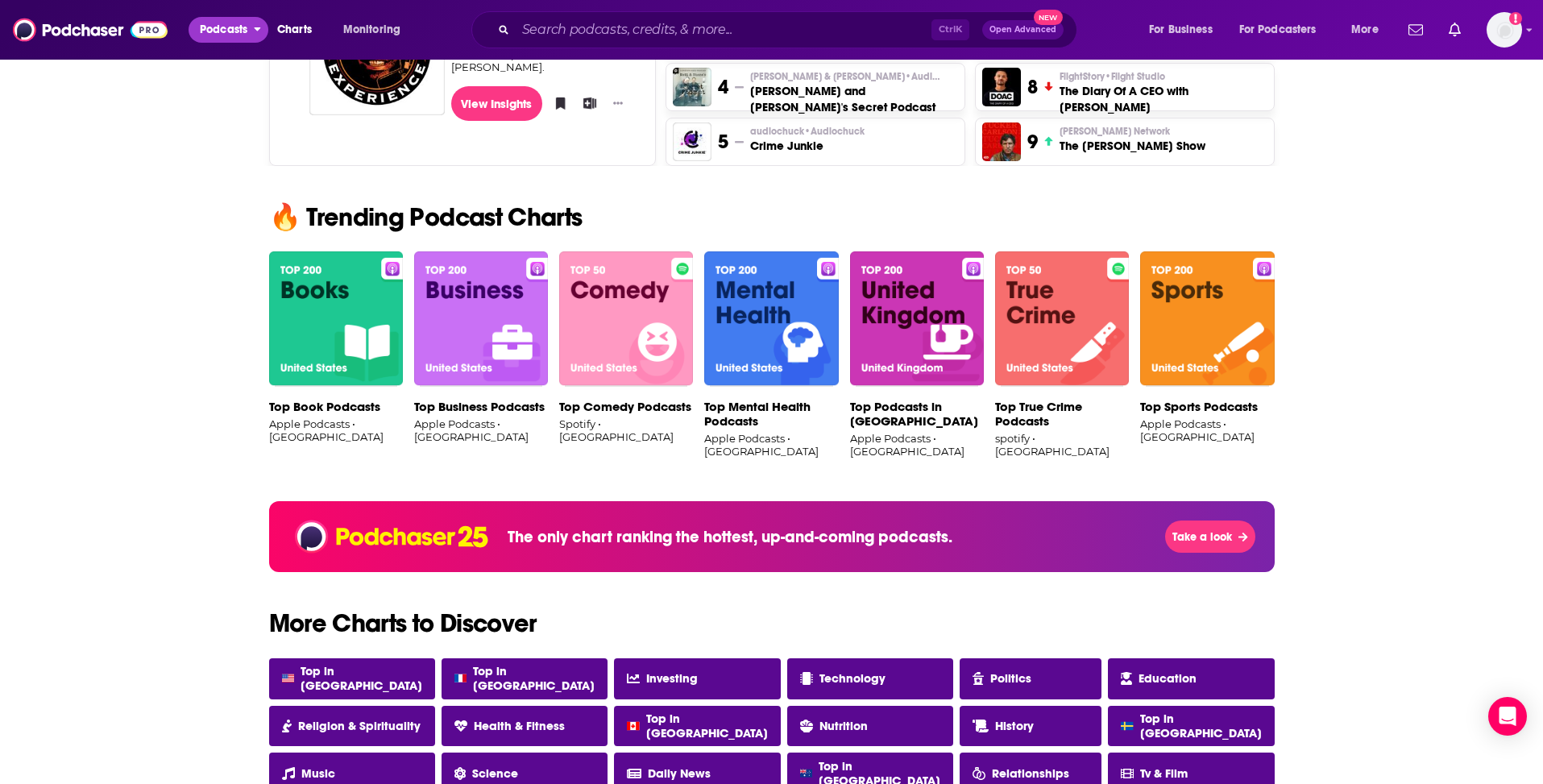
click at [221, 30] on span "Podcasts" at bounding box center [223, 30] width 48 height 22
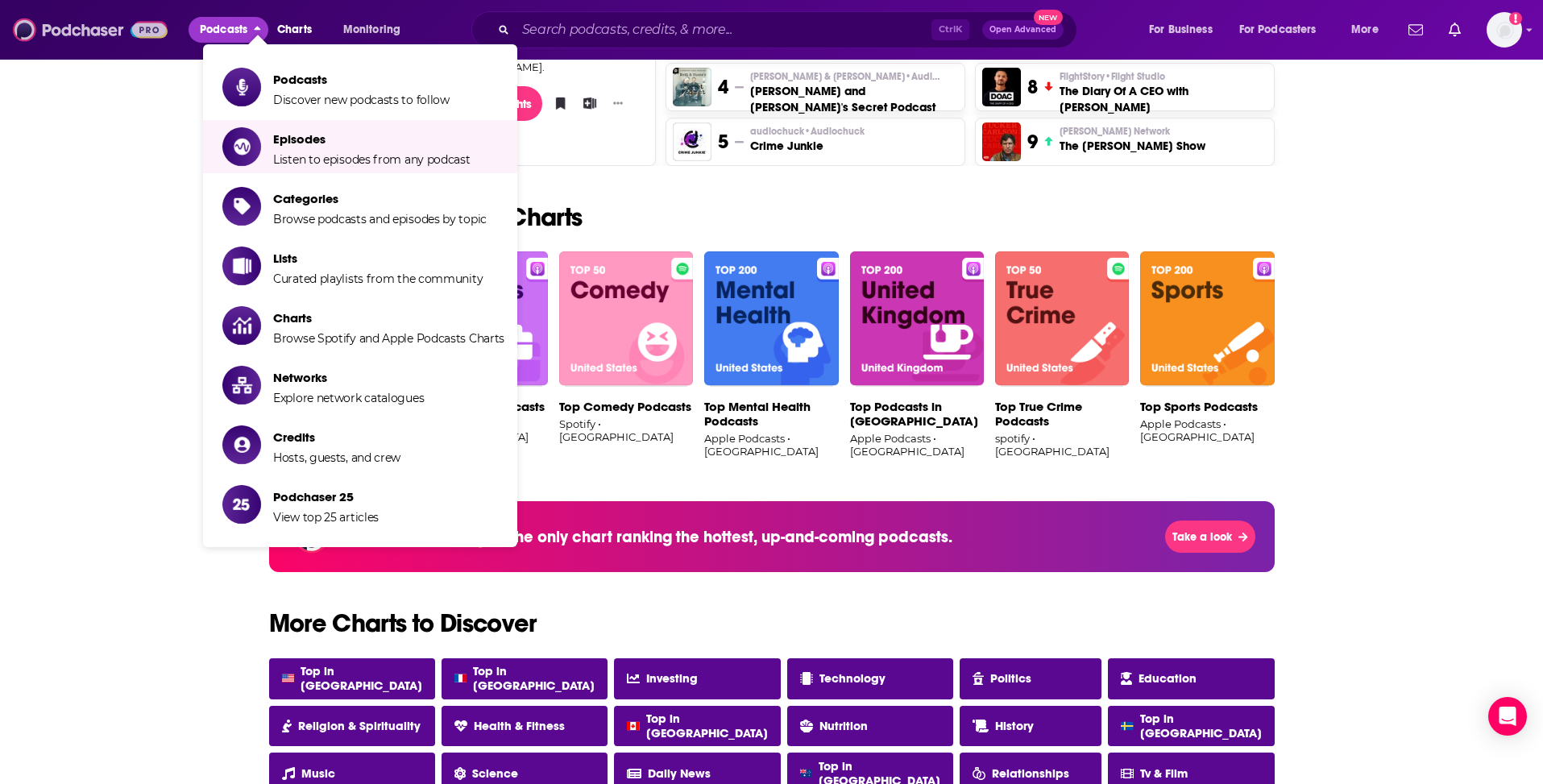
click at [45, 33] on img at bounding box center [90, 30] width 154 height 30
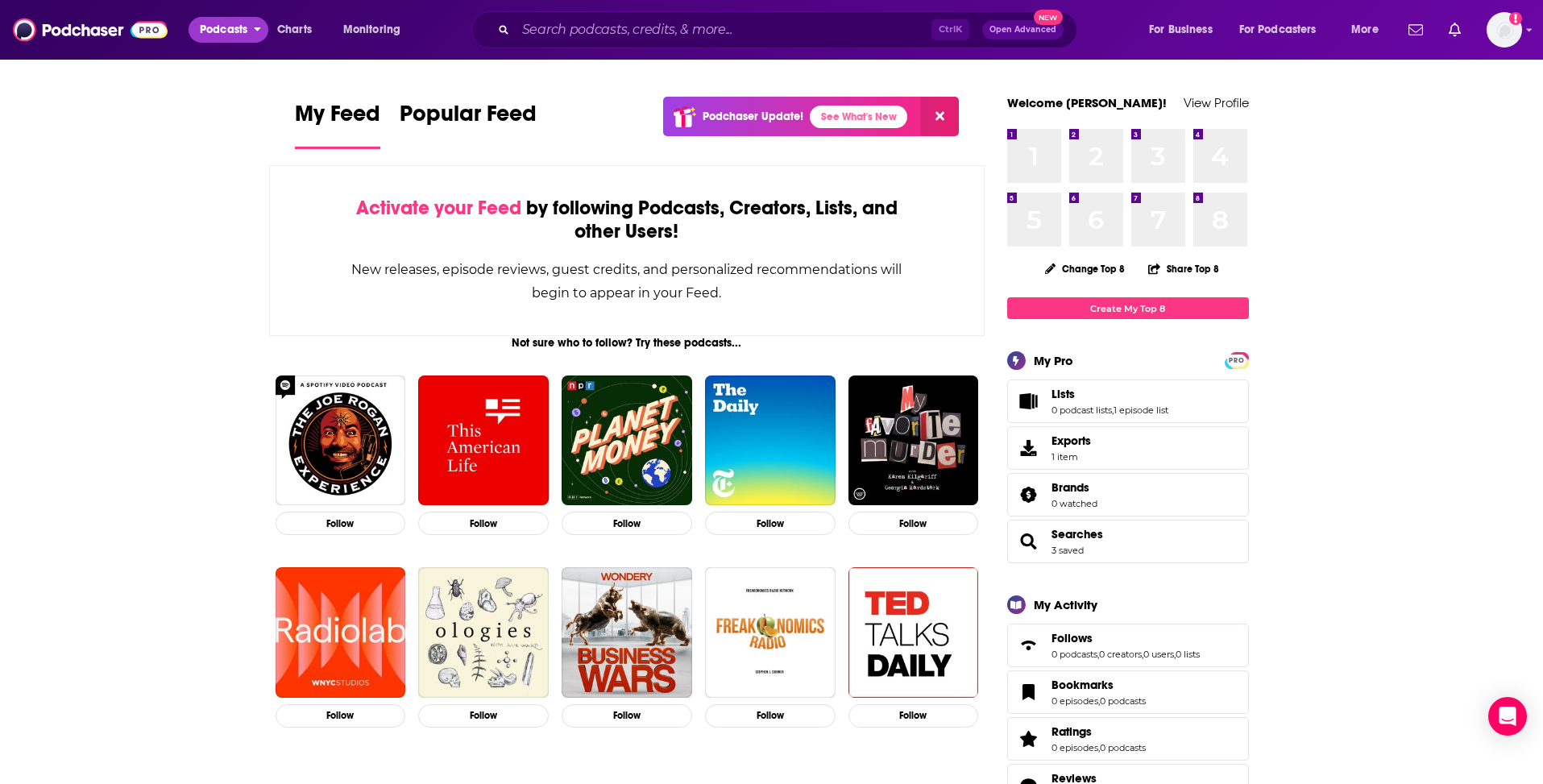
click at [199, 31] on button "Podcasts" at bounding box center [228, 30] width 80 height 25
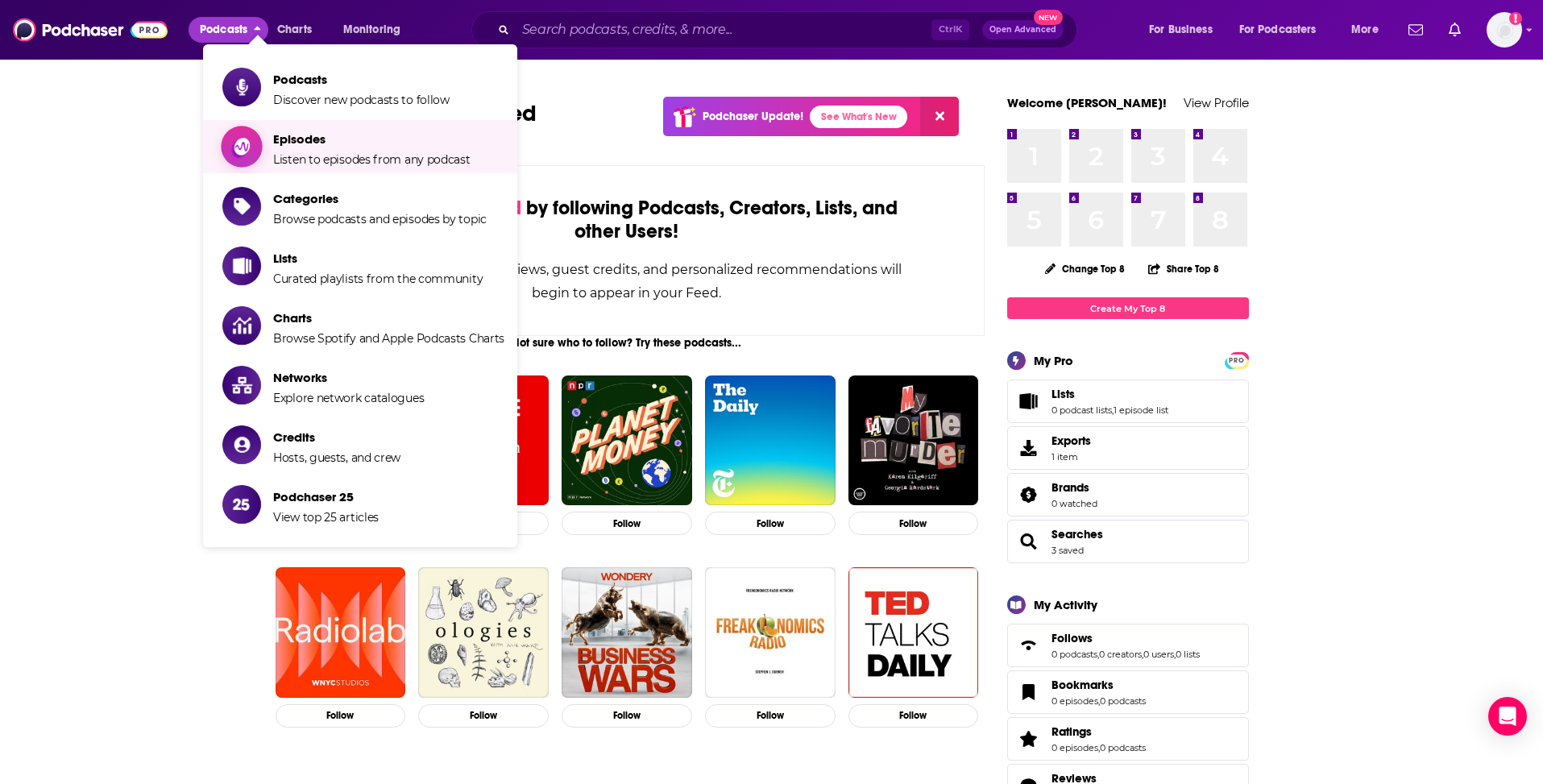
click at [324, 149] on span "Episodes Listen to episodes from any podcast" at bounding box center [372, 146] width 197 height 40
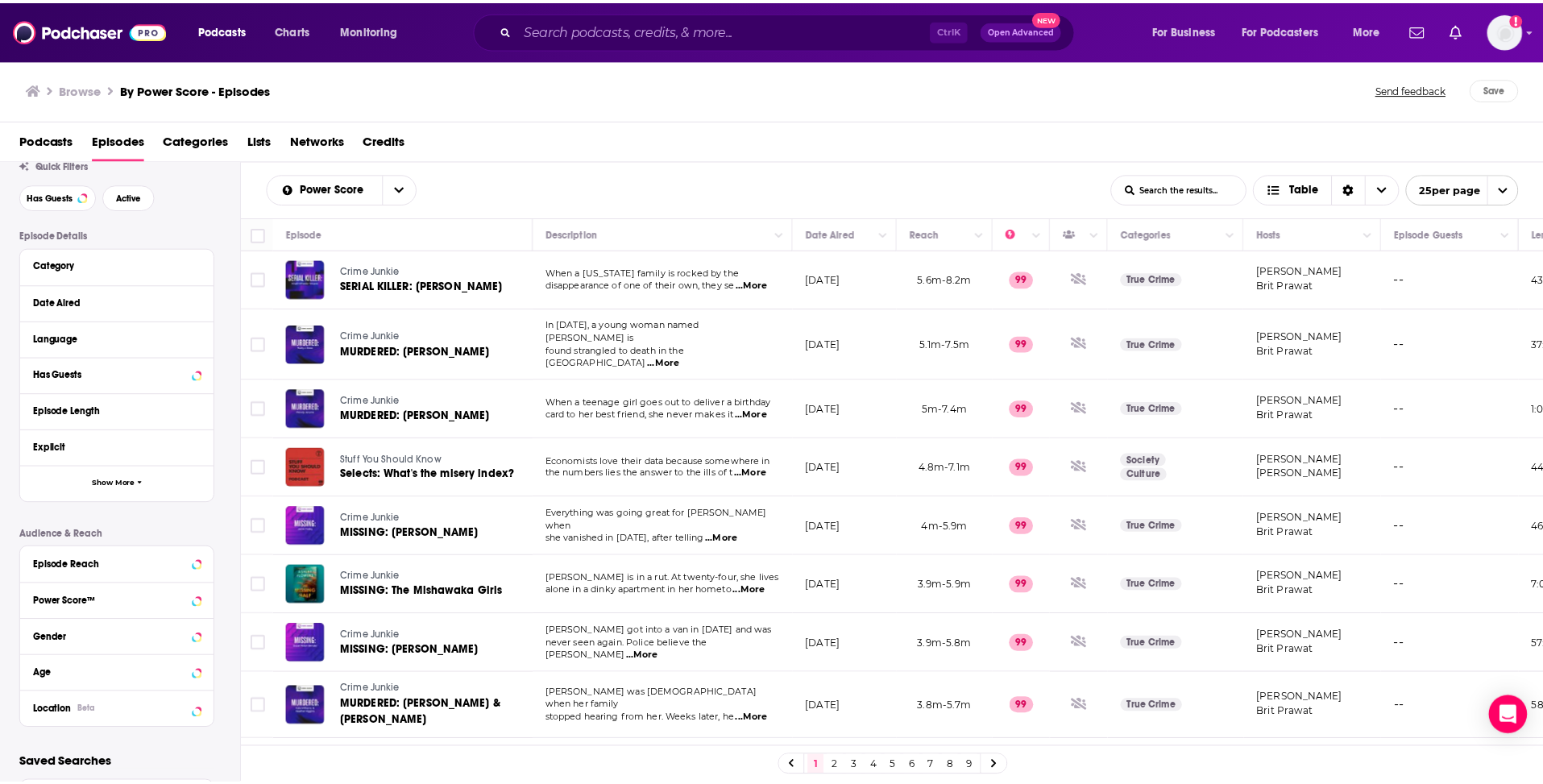
scroll to position [118, 0]
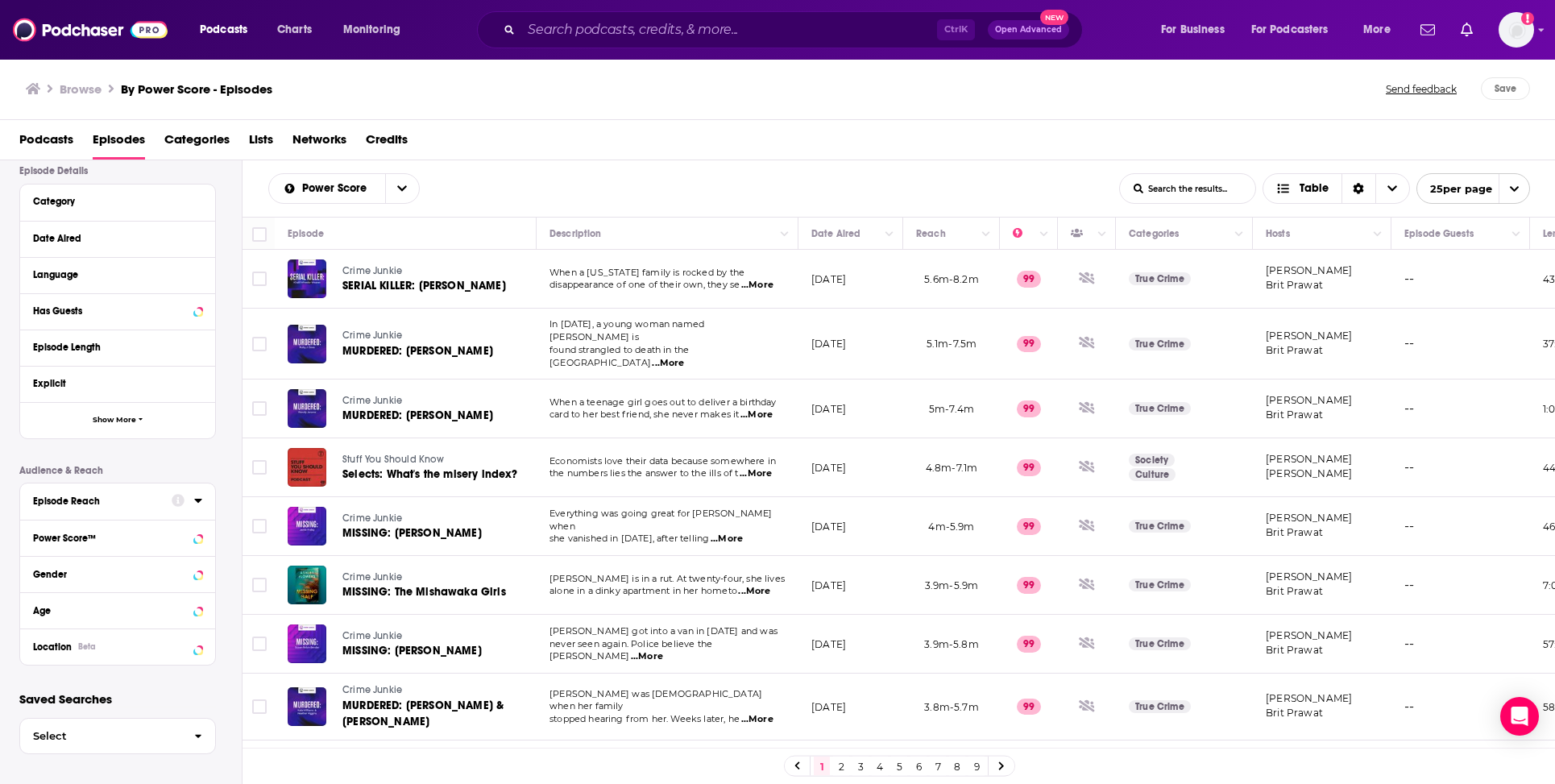
click at [55, 502] on div "Episode Reach" at bounding box center [97, 502] width 128 height 11
click at [203, 502] on div "Episode Reach" at bounding box center [118, 516] width 195 height 65
click at [116, 417] on span "Show More" at bounding box center [114, 420] width 44 height 9
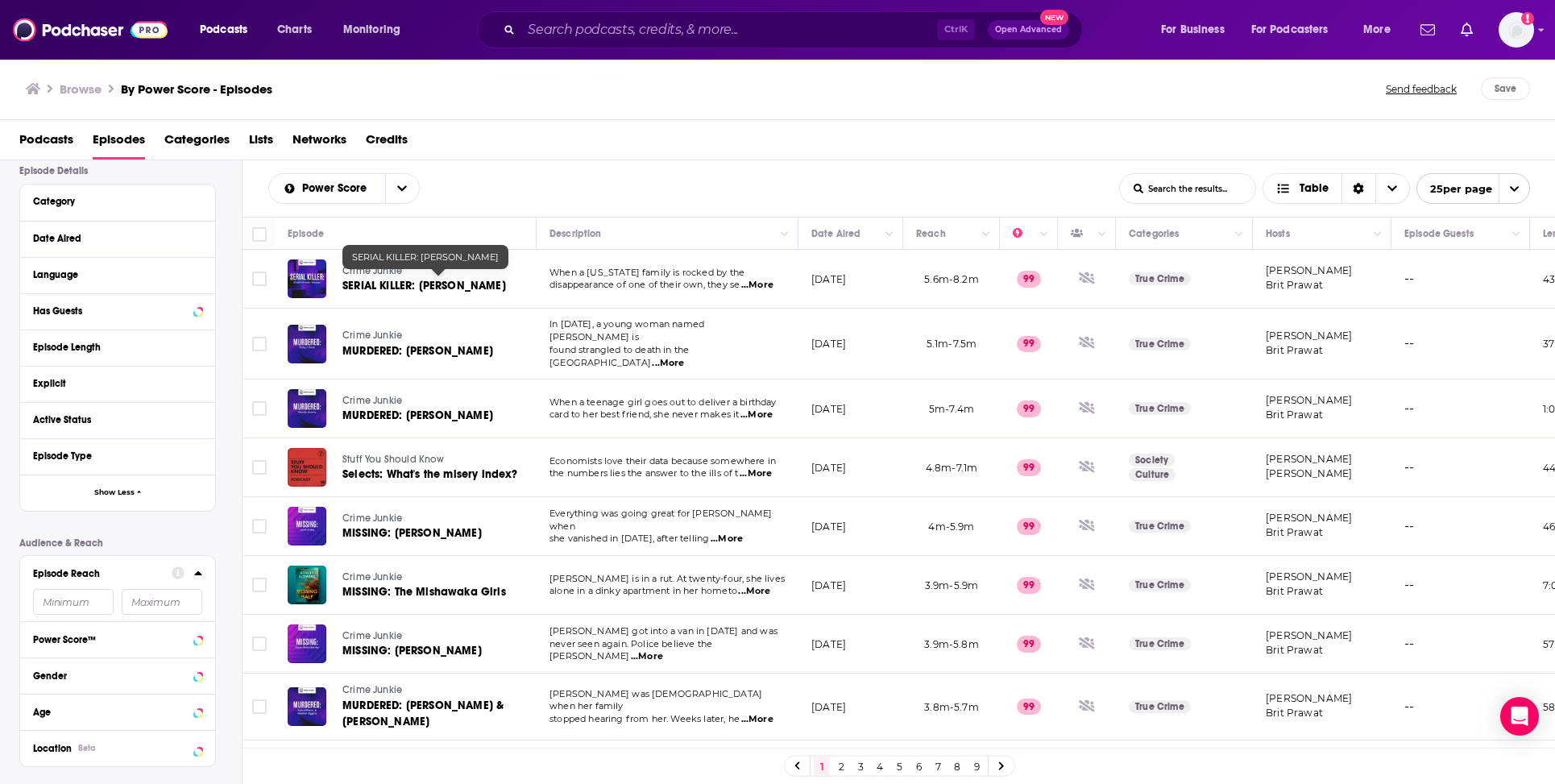
click at [413, 284] on span "SERIAL KILLER: [PERSON_NAME]" at bounding box center [424, 286] width 163 height 14
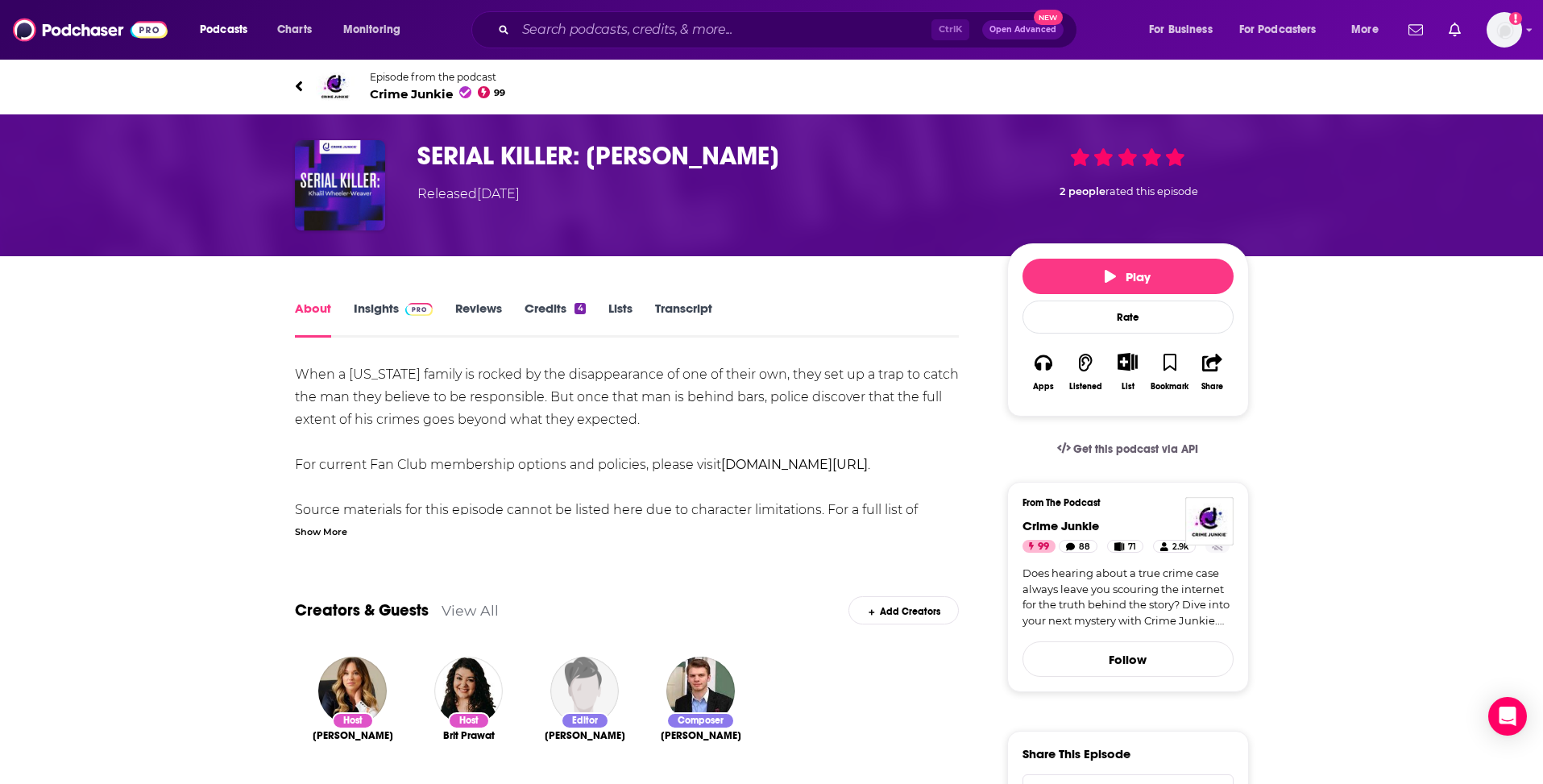
click at [293, 88] on div "Episode from the podcast Crime Junkie 99 Next Episode" at bounding box center [771, 86] width 978 height 65
click at [296, 88] on icon at bounding box center [299, 86] width 8 height 16
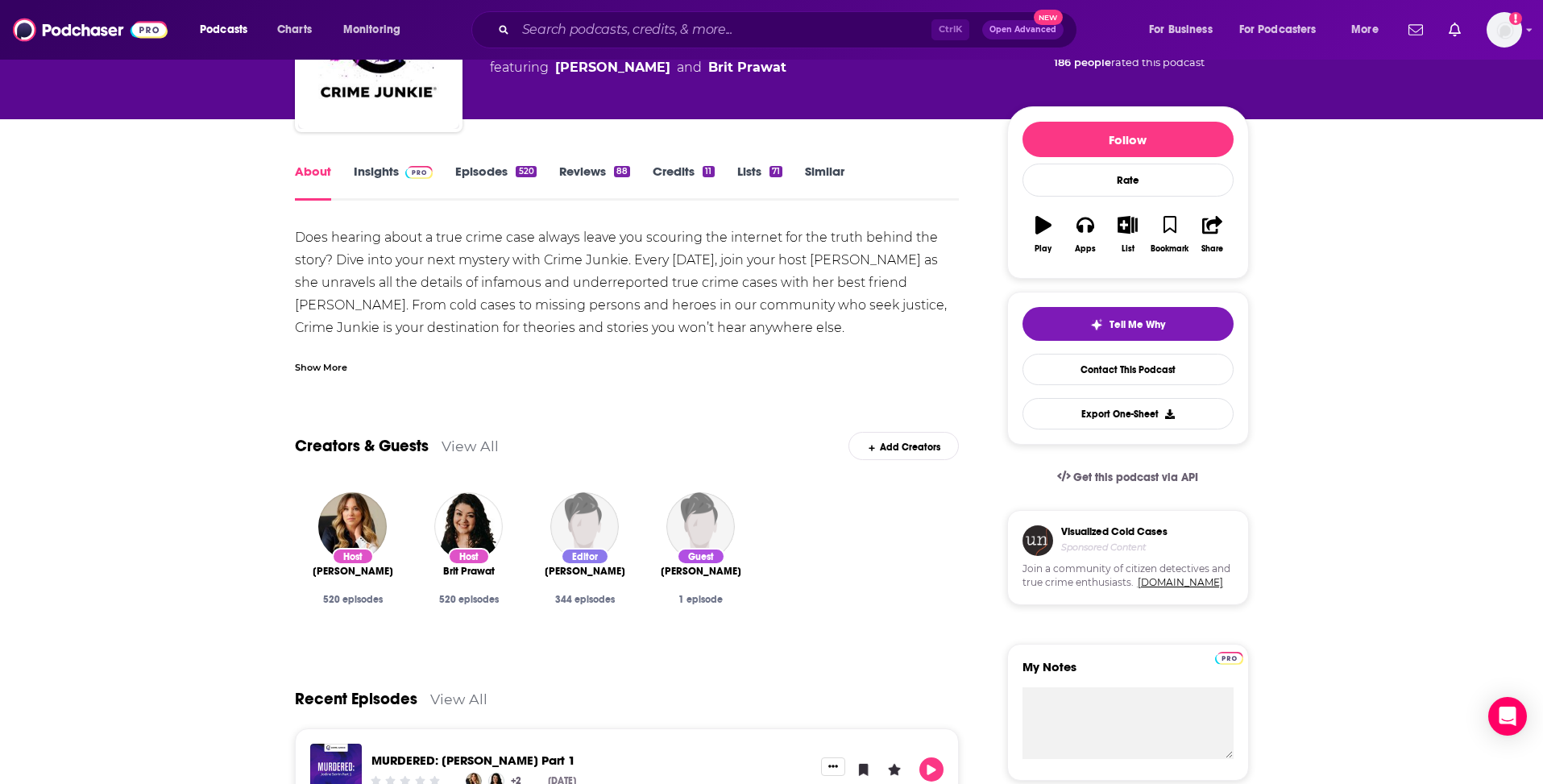
scroll to position [241, 0]
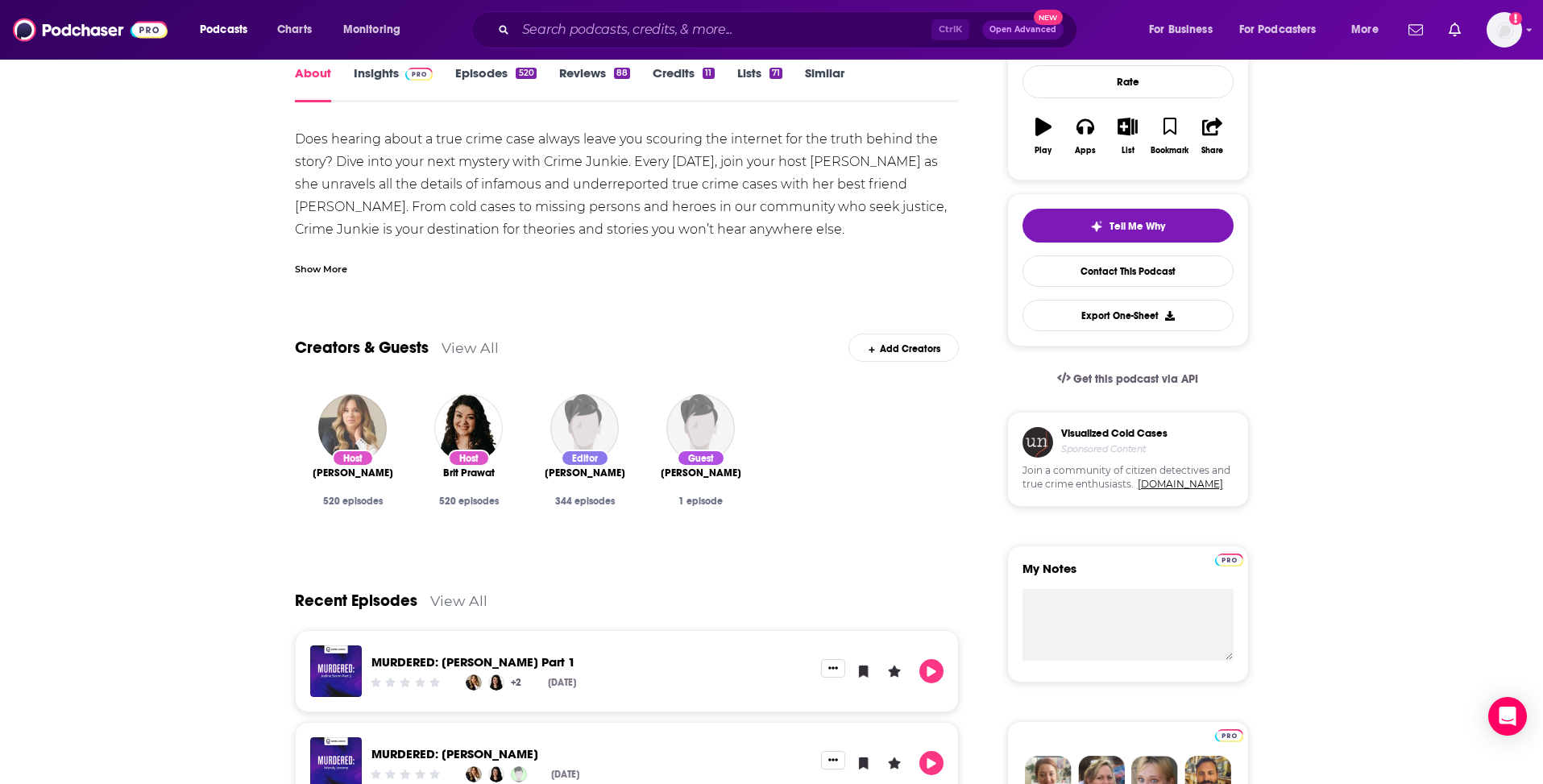
click at [341, 421] on img "Ashley Flowers" at bounding box center [352, 428] width 68 height 68
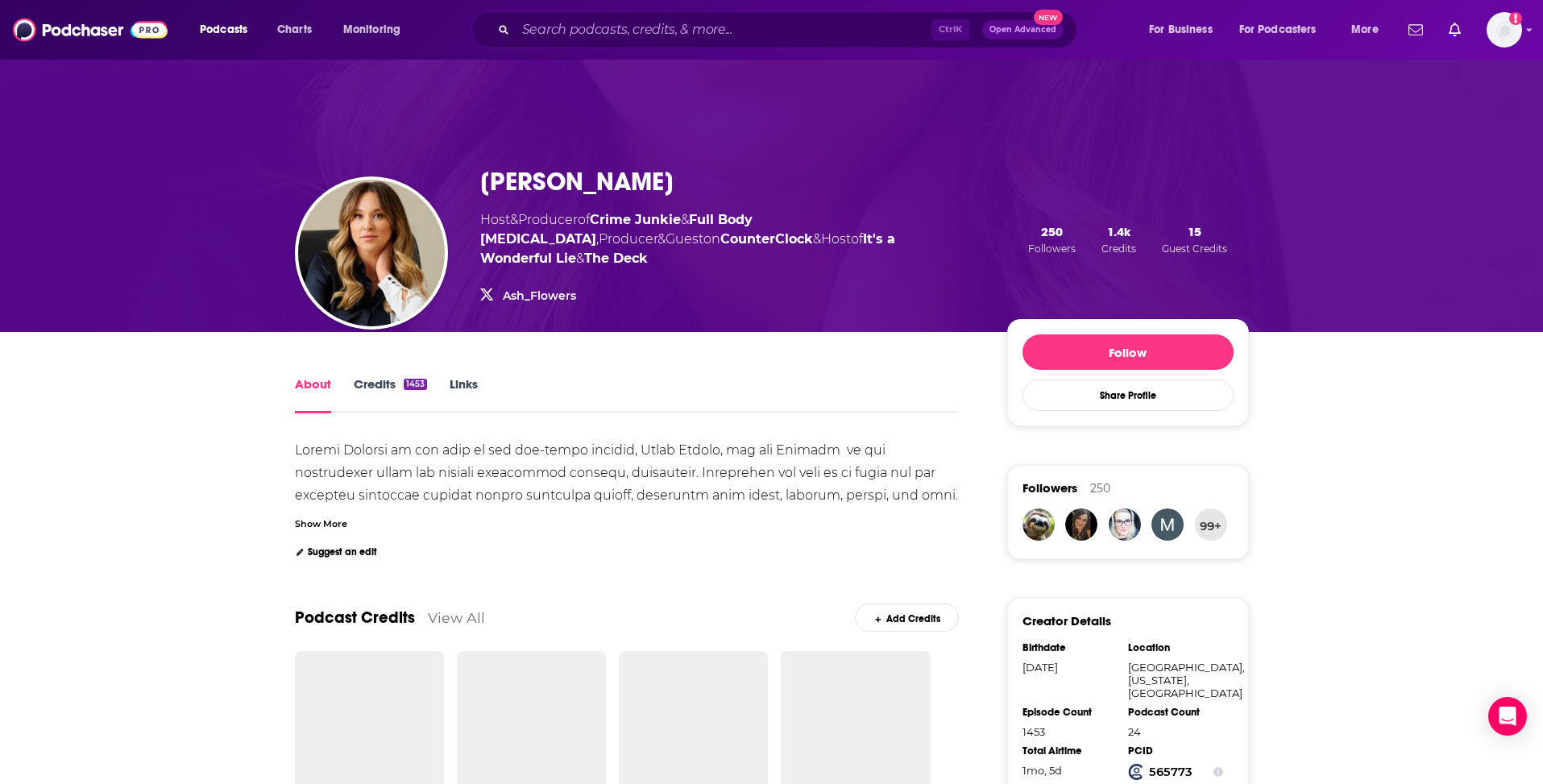
click at [456, 609] on link "View All" at bounding box center [457, 617] width 57 height 17
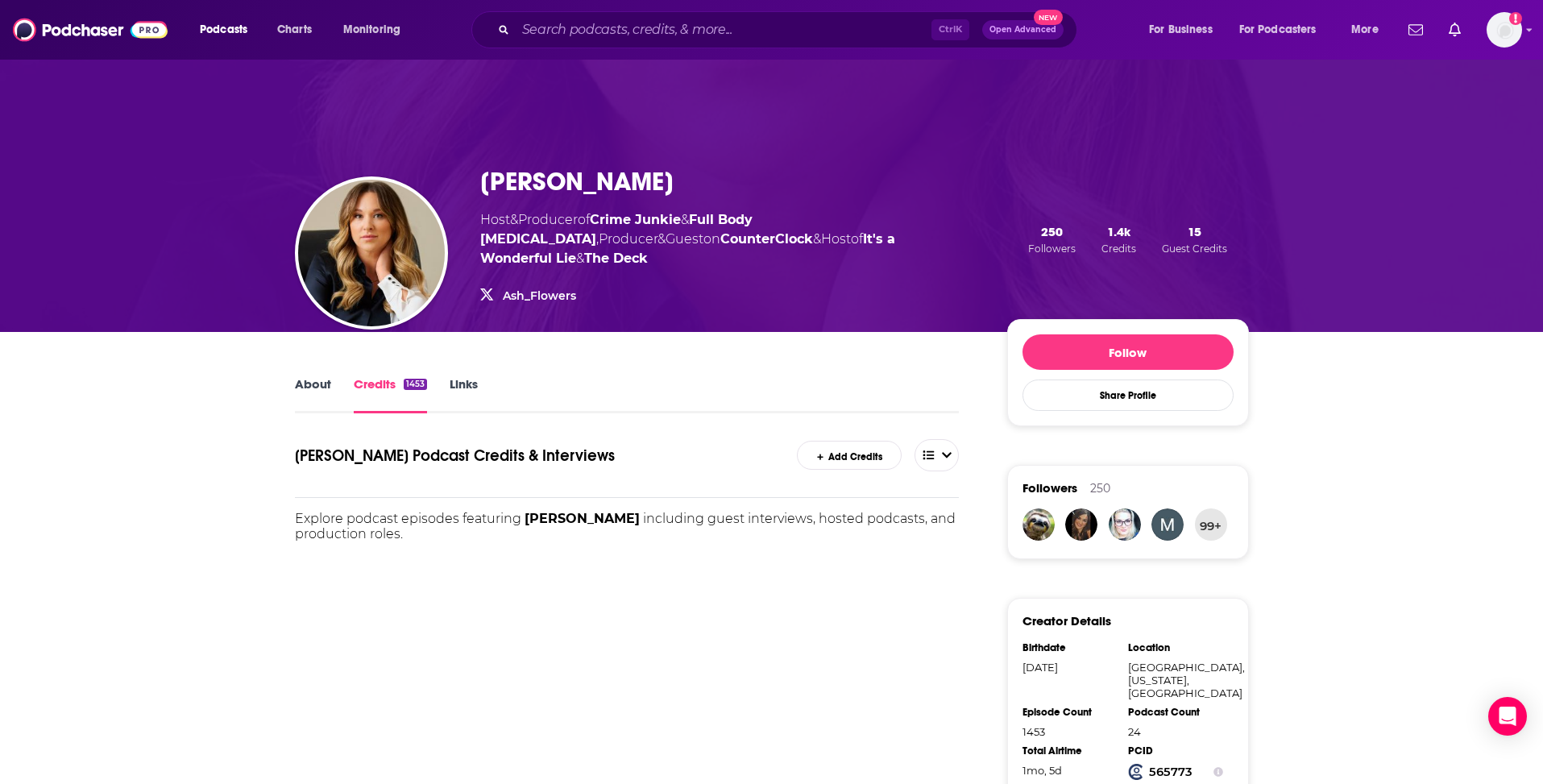
click at [476, 376] on link "Links" at bounding box center [464, 394] width 28 height 37
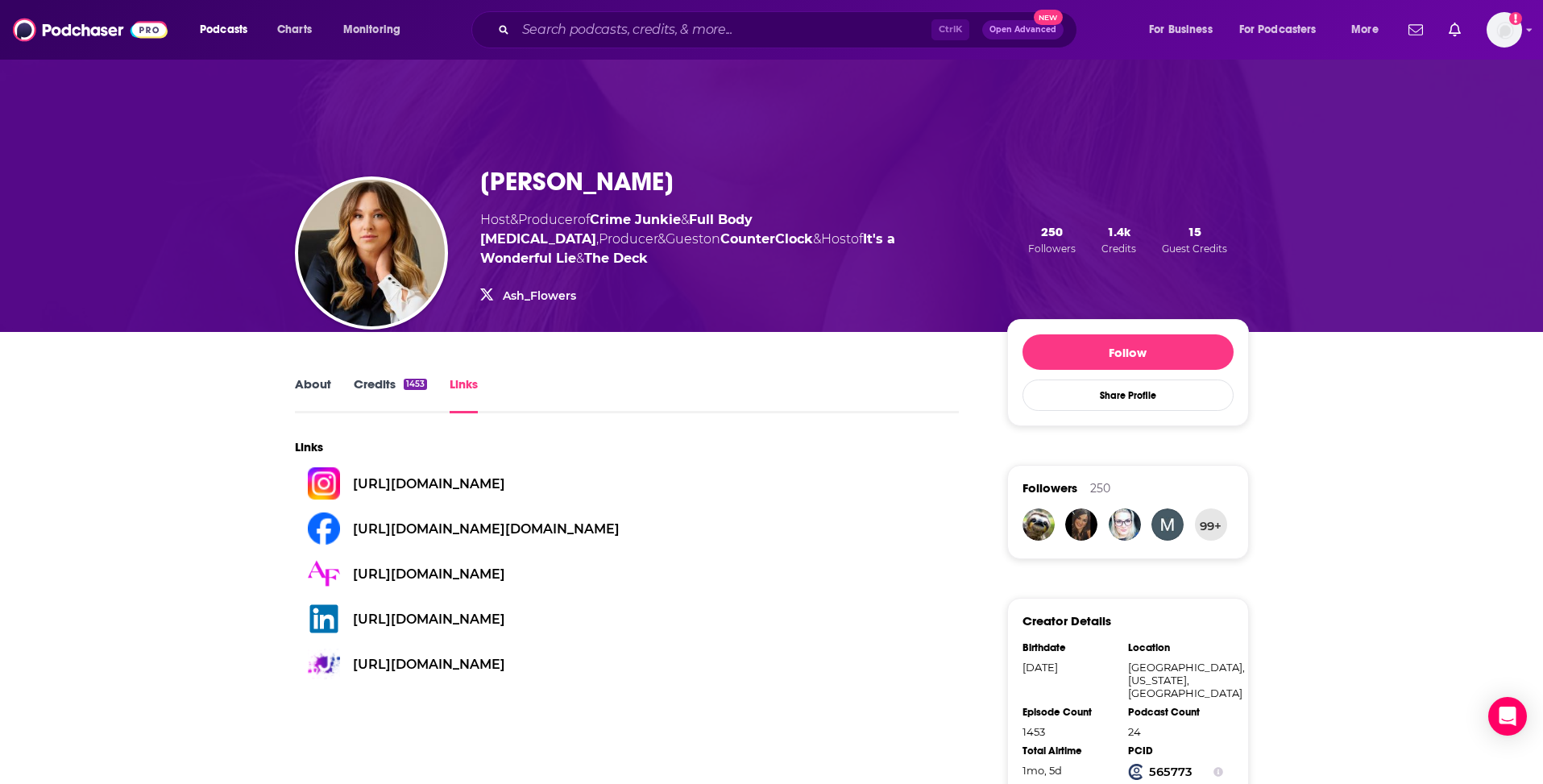
click at [305, 376] on link "About" at bounding box center [313, 394] width 36 height 37
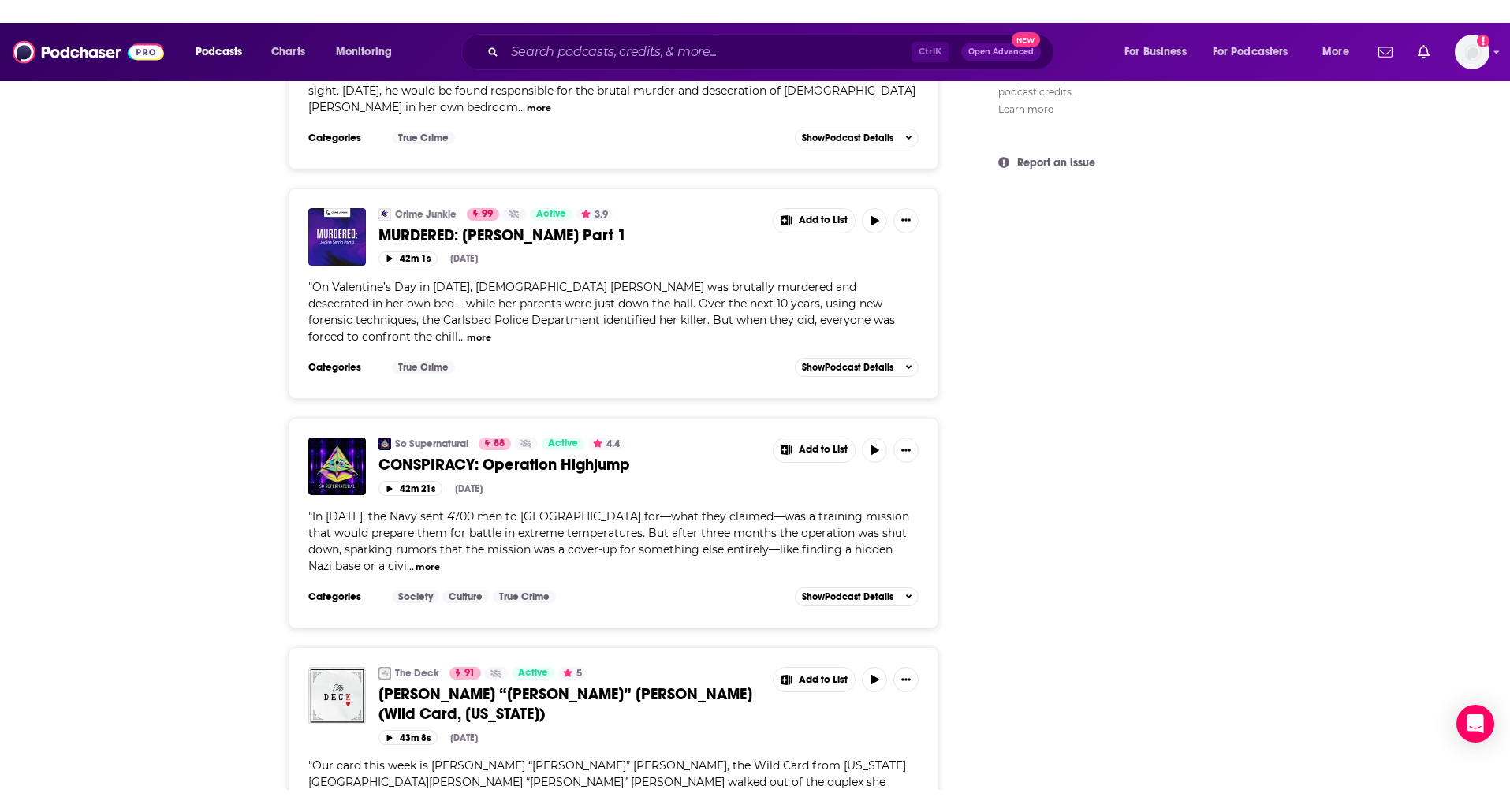
scroll to position [1363, 0]
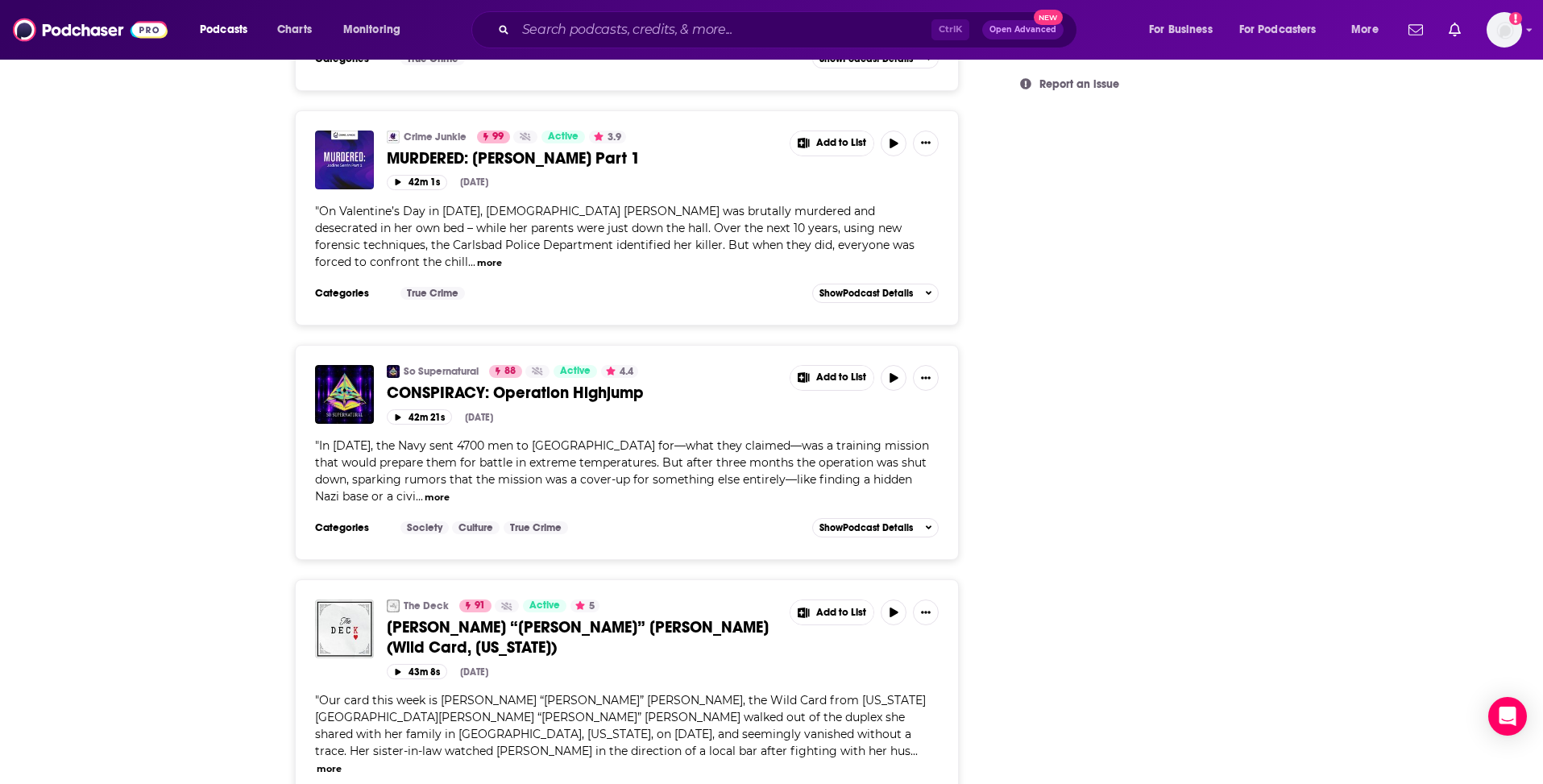
click at [877, 794] on span "Show Podcast Details" at bounding box center [866, 800] width 94 height 11
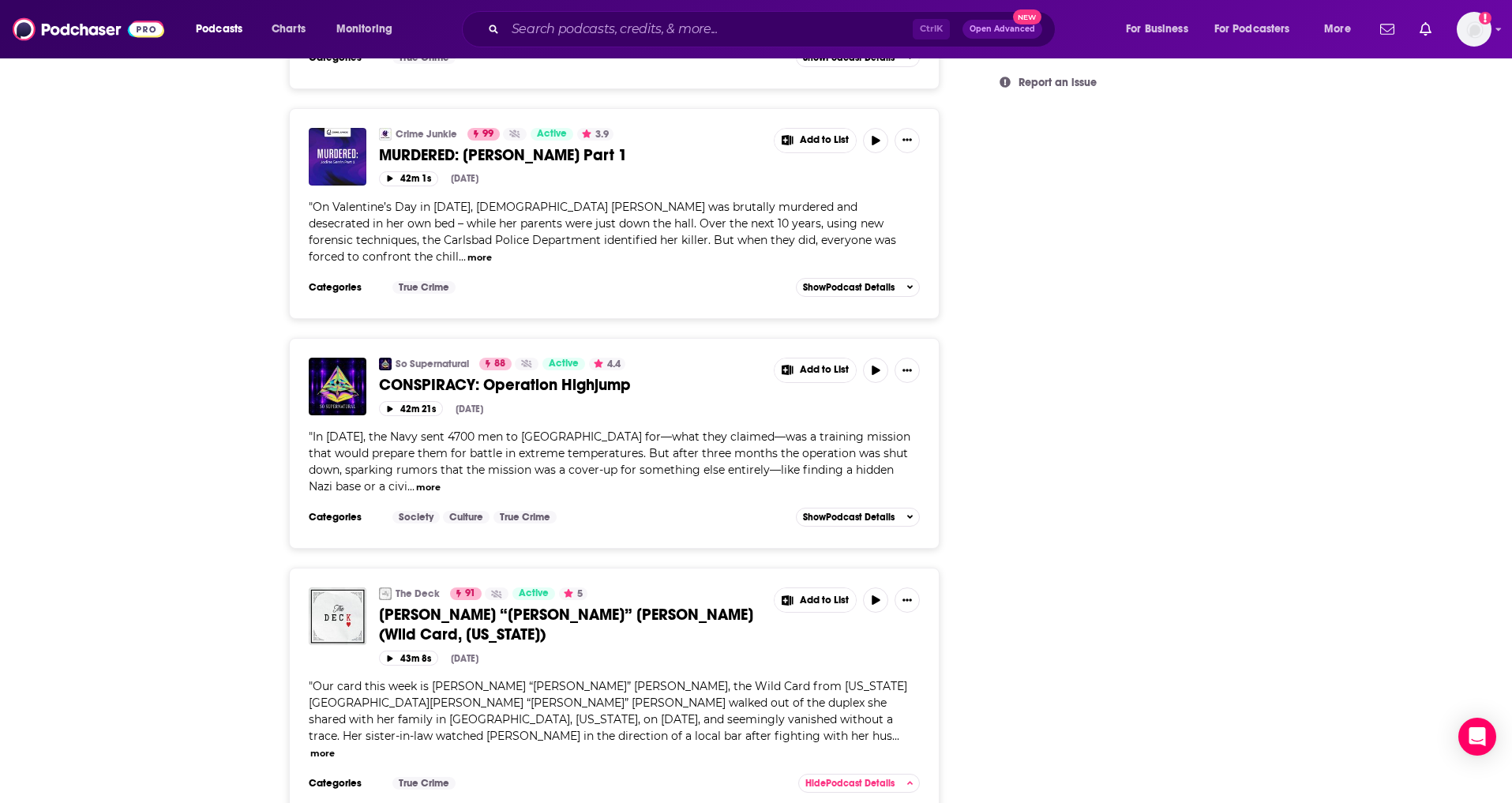
click at [18, 484] on div "About Credits 1453 Links Show More Suggest an edit Podcast Credits View All Add…" at bounding box center [756, 51] width 1512 height 2184
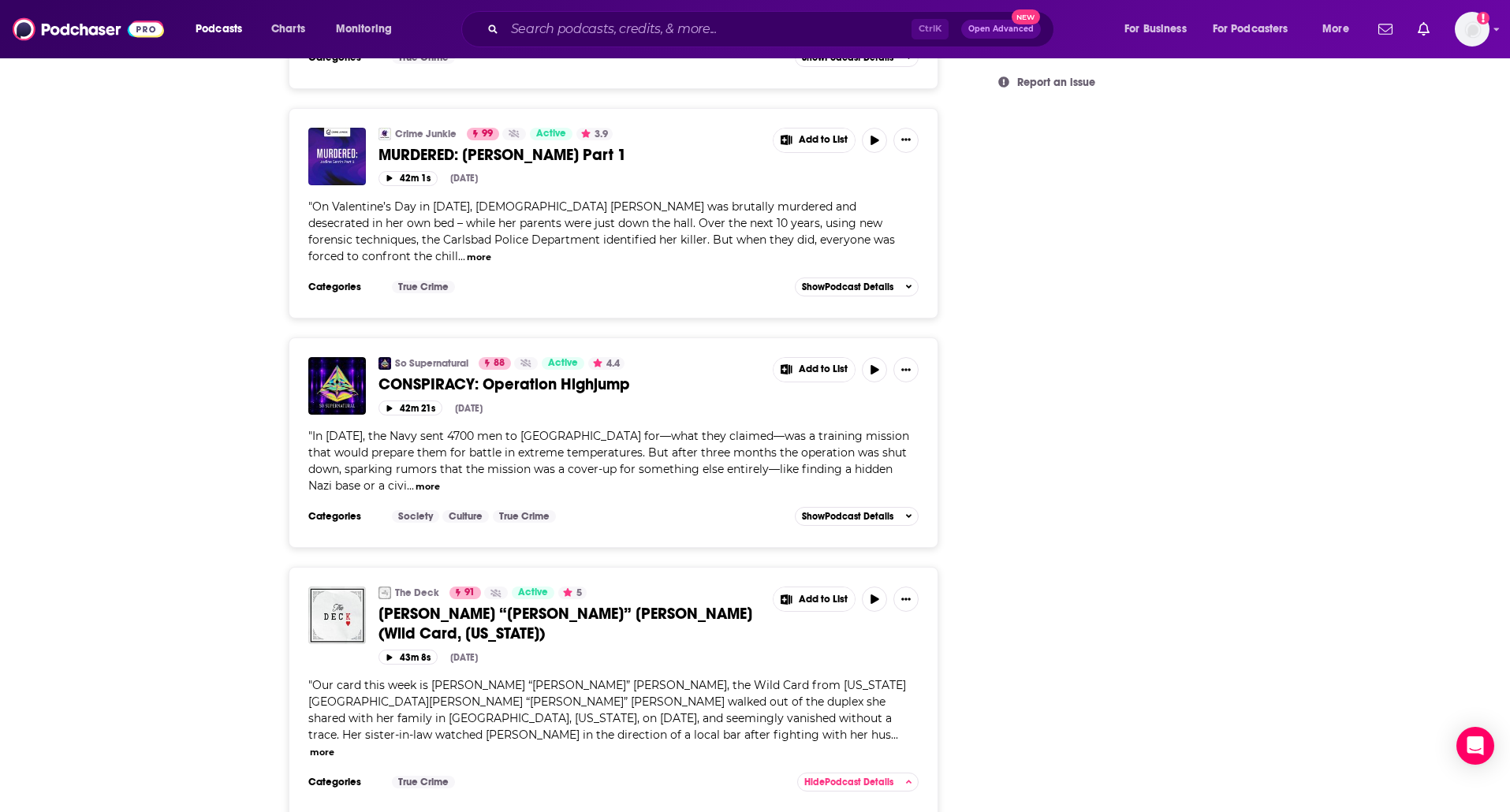
click at [63, 394] on div "About Credits 1453 Links Show More Suggest an edit Podcast Credits View All Add…" at bounding box center [755, 51] width 1510 height 2180
